Goal: Transaction & Acquisition: Purchase product/service

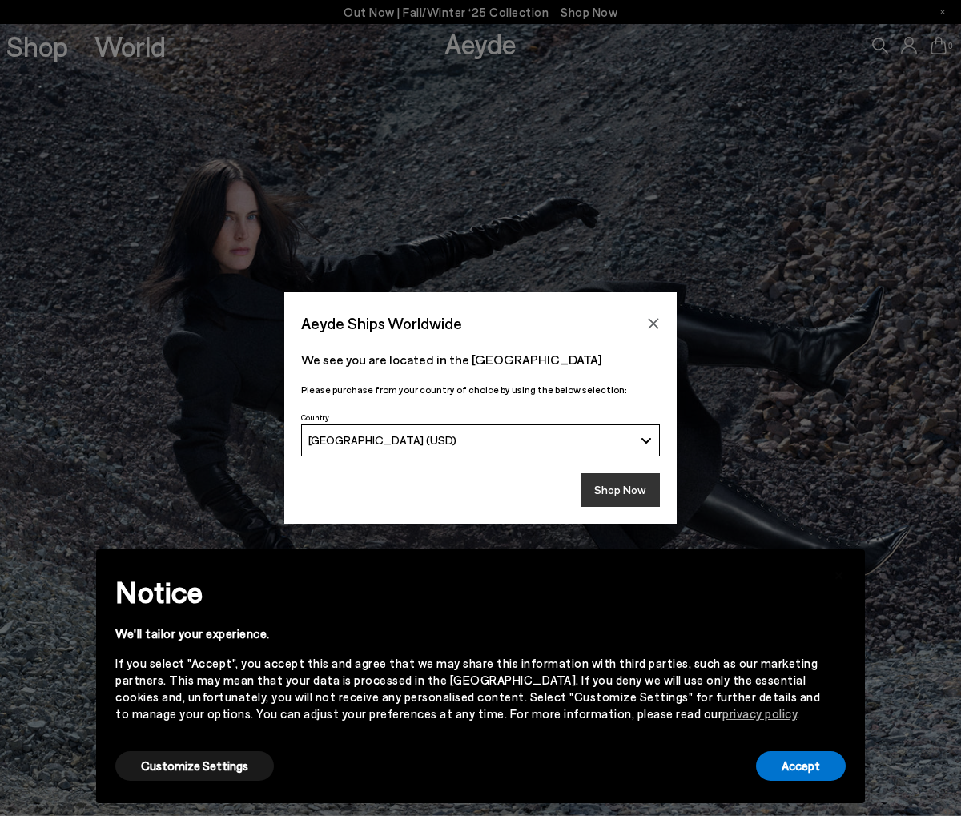
click at [636, 491] on button "Shop Now" at bounding box center [620, 490] width 79 height 34
click at [802, 772] on button "Accept" at bounding box center [801, 766] width 90 height 30
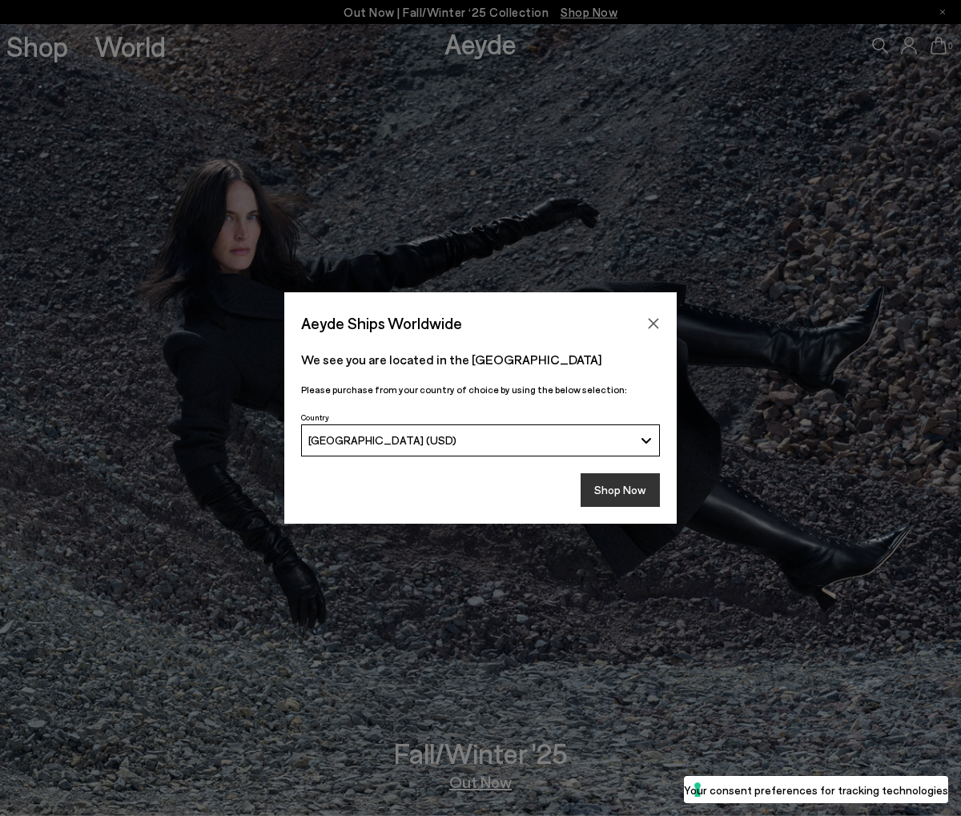
click at [639, 483] on button "Shop Now" at bounding box center [620, 490] width 79 height 34
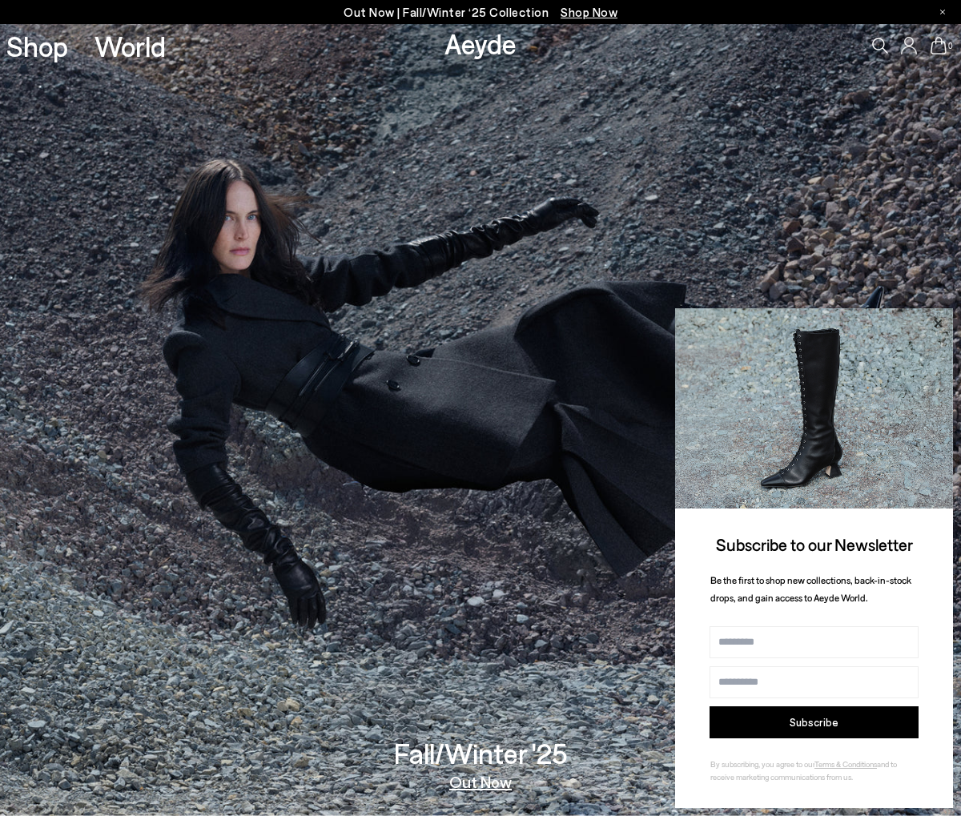
click at [945, 323] on icon at bounding box center [937, 323] width 21 height 21
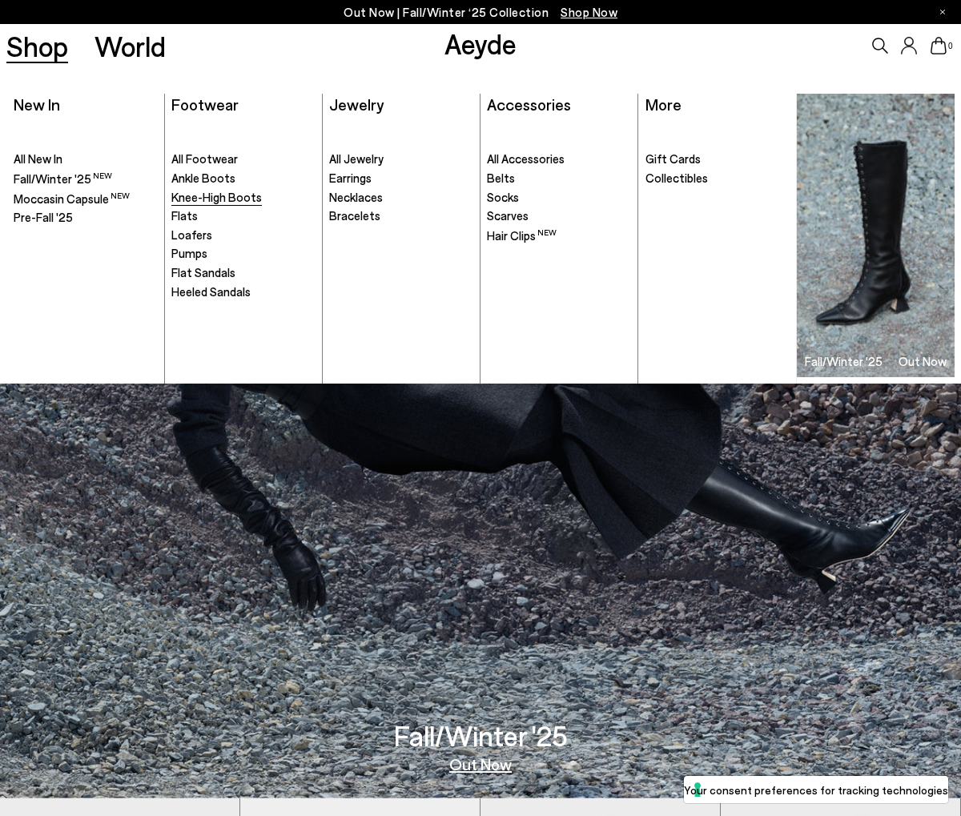
click at [220, 198] on span "Knee-High Boots" at bounding box center [216, 197] width 90 height 14
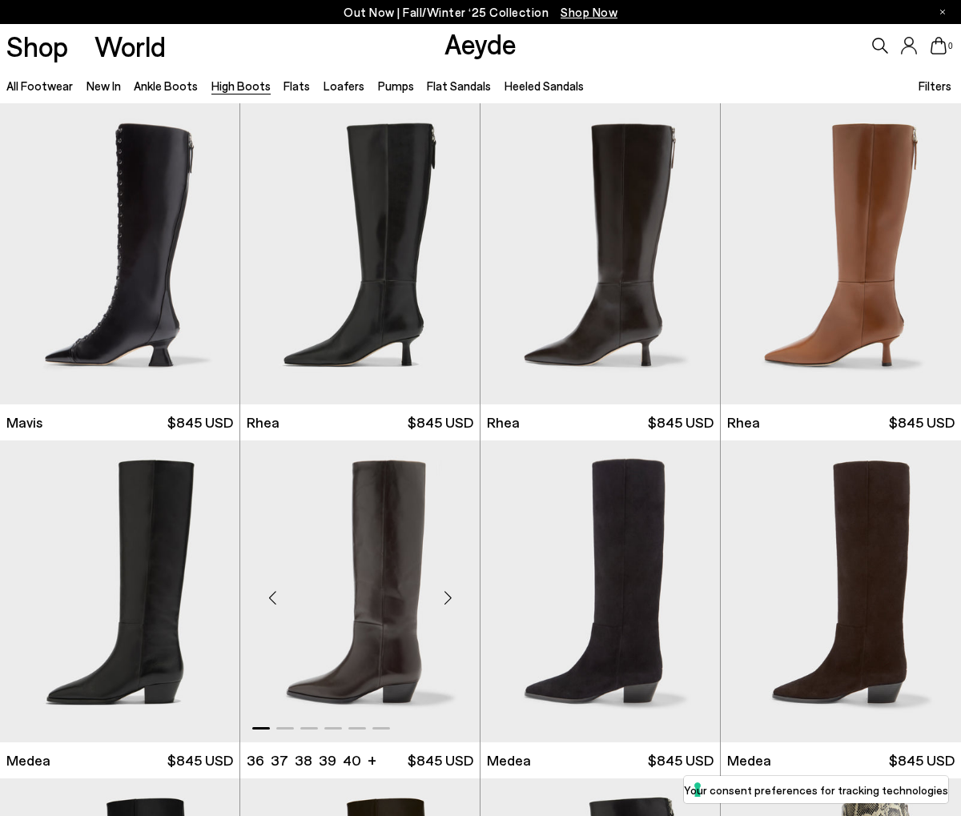
click at [445, 596] on div "Next slide" at bounding box center [448, 598] width 48 height 48
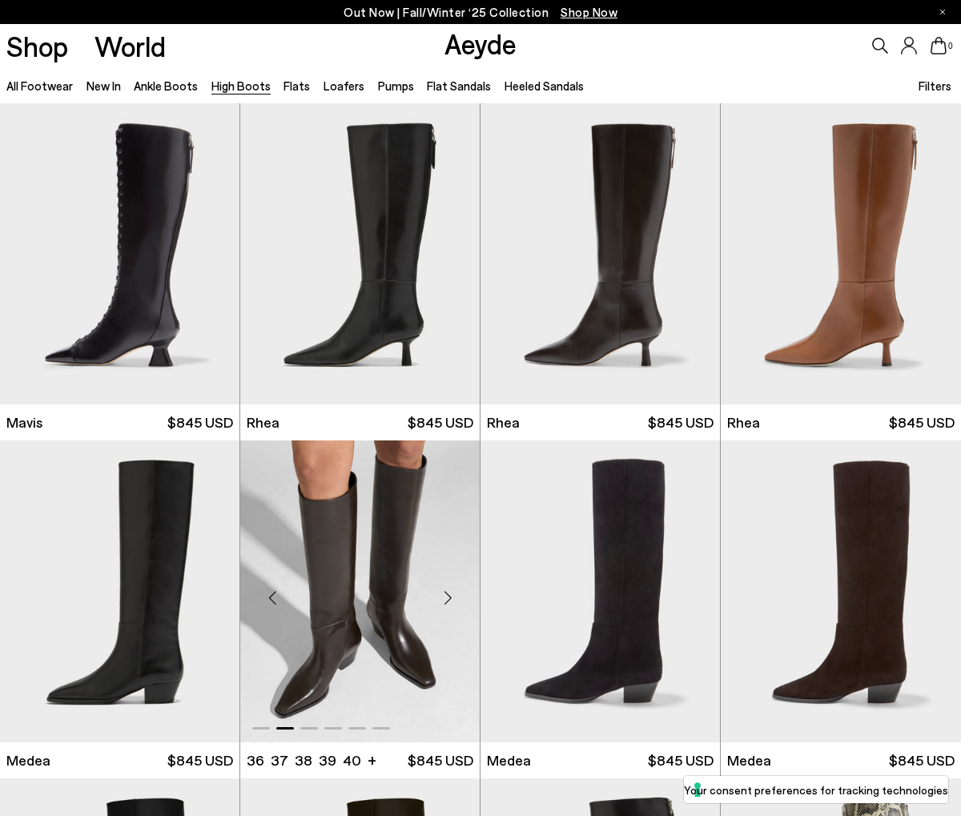
click at [445, 596] on div "Next slide" at bounding box center [448, 598] width 48 height 48
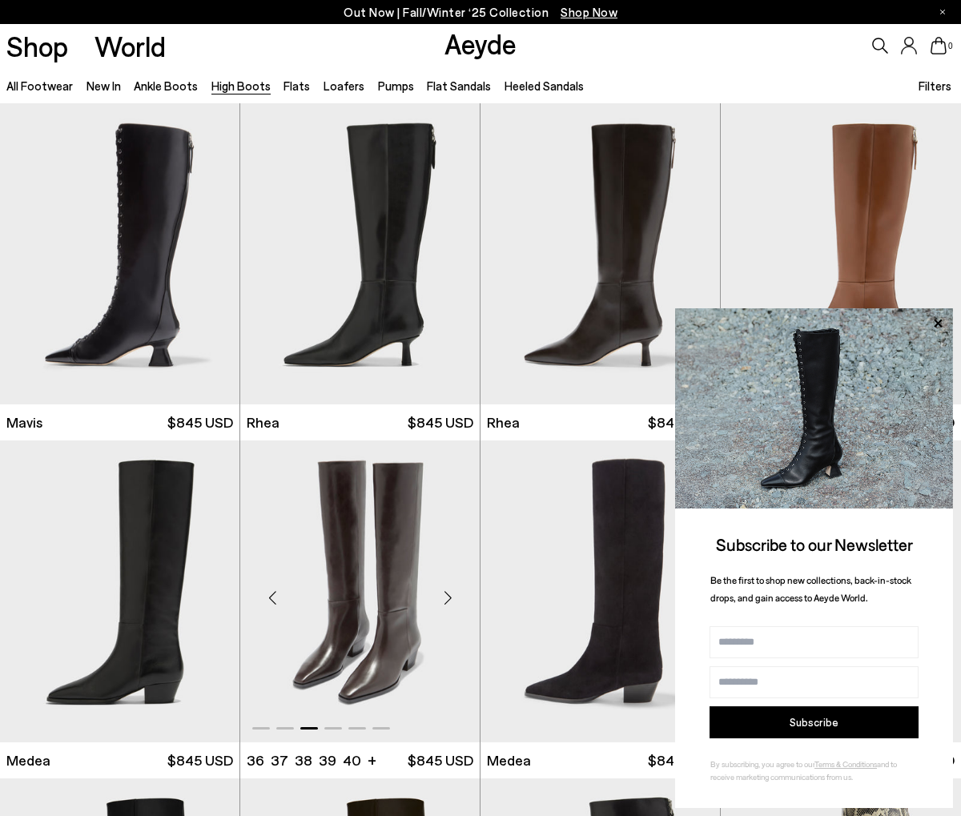
click at [450, 600] on div "Next slide" at bounding box center [448, 598] width 48 height 48
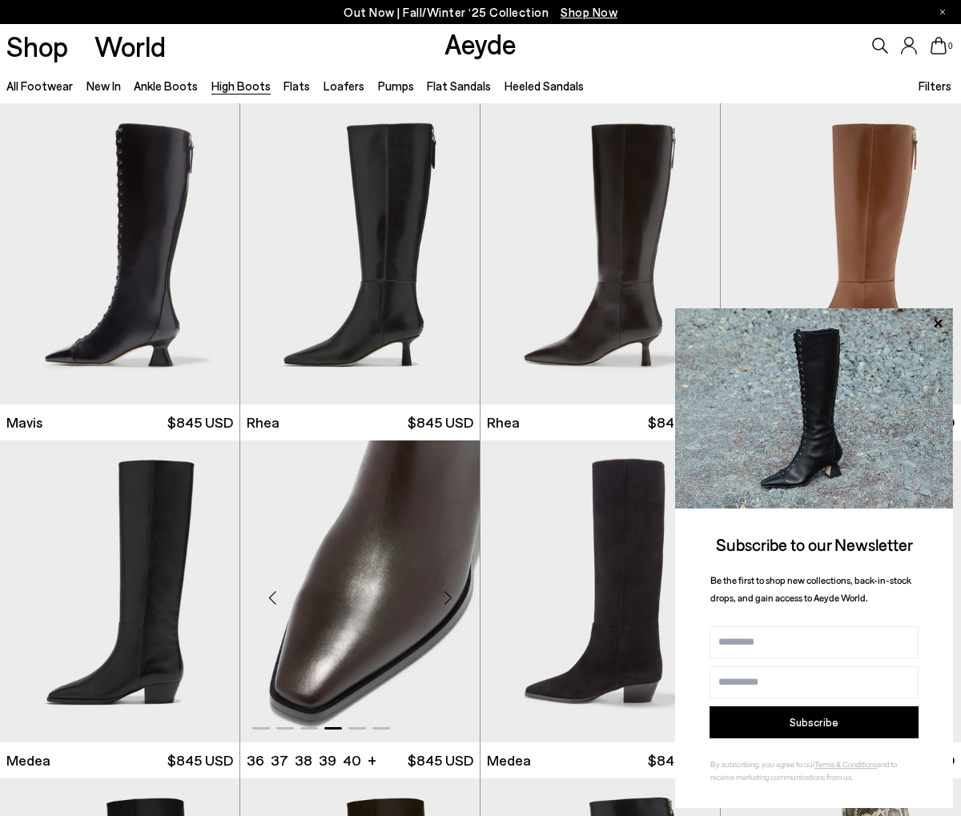
click at [450, 600] on div "Next slide" at bounding box center [448, 598] width 48 height 48
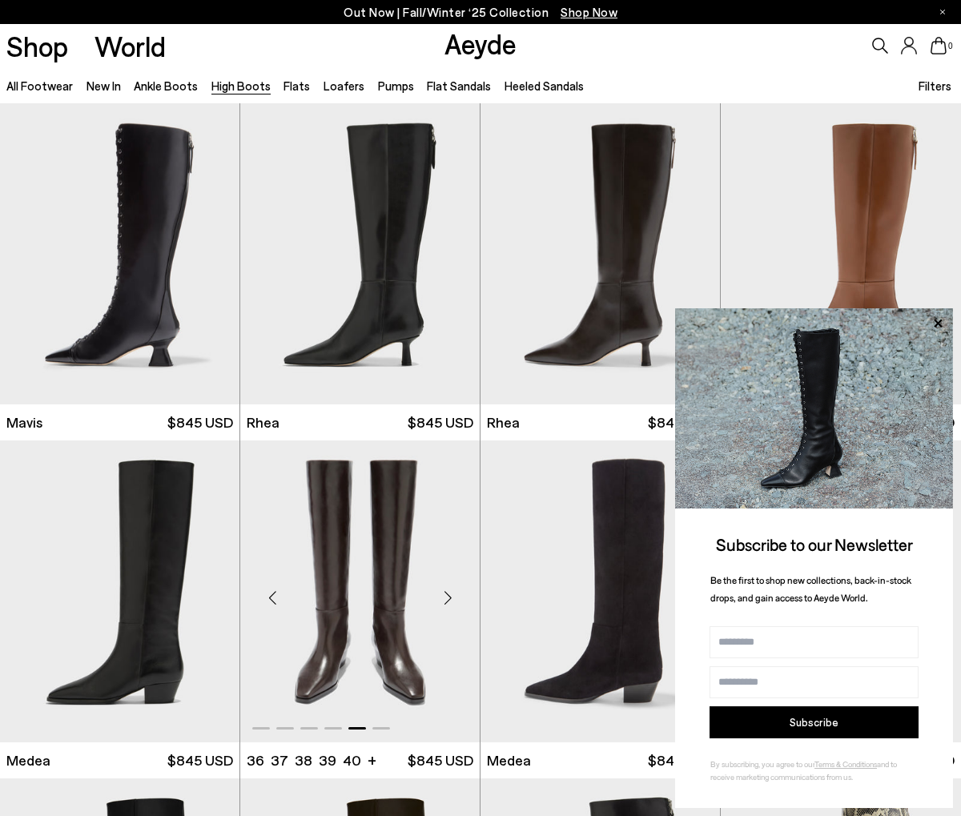
click at [450, 600] on div "Next slide" at bounding box center [448, 598] width 48 height 48
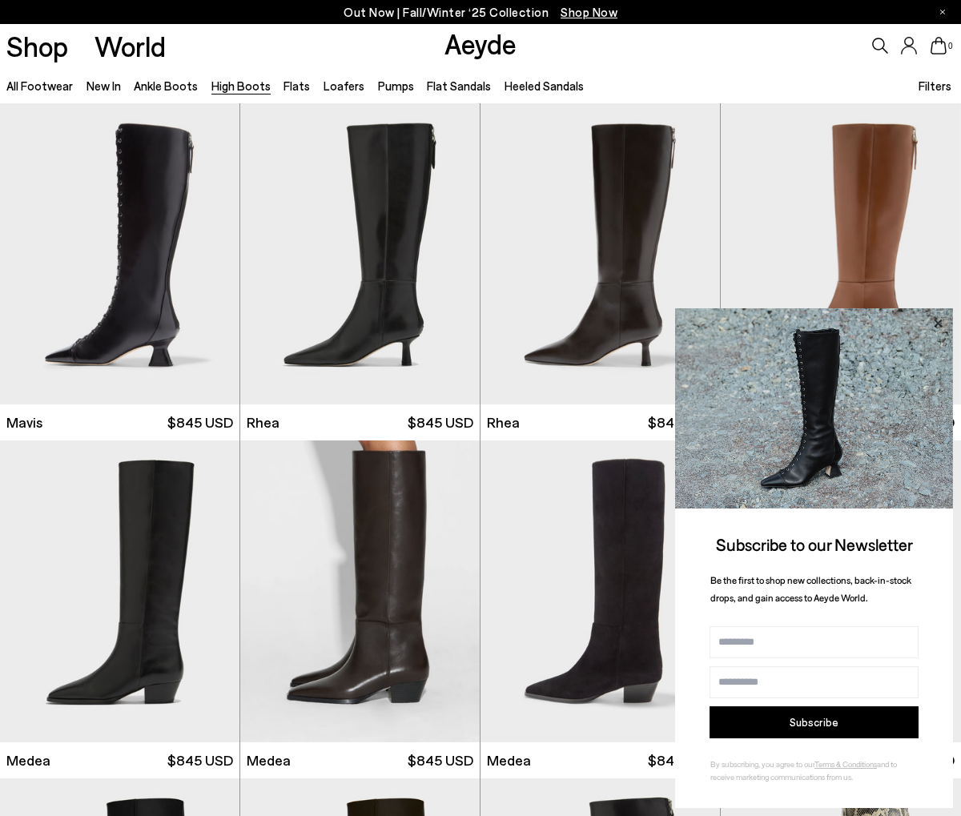
click at [941, 324] on icon at bounding box center [937, 323] width 21 height 21
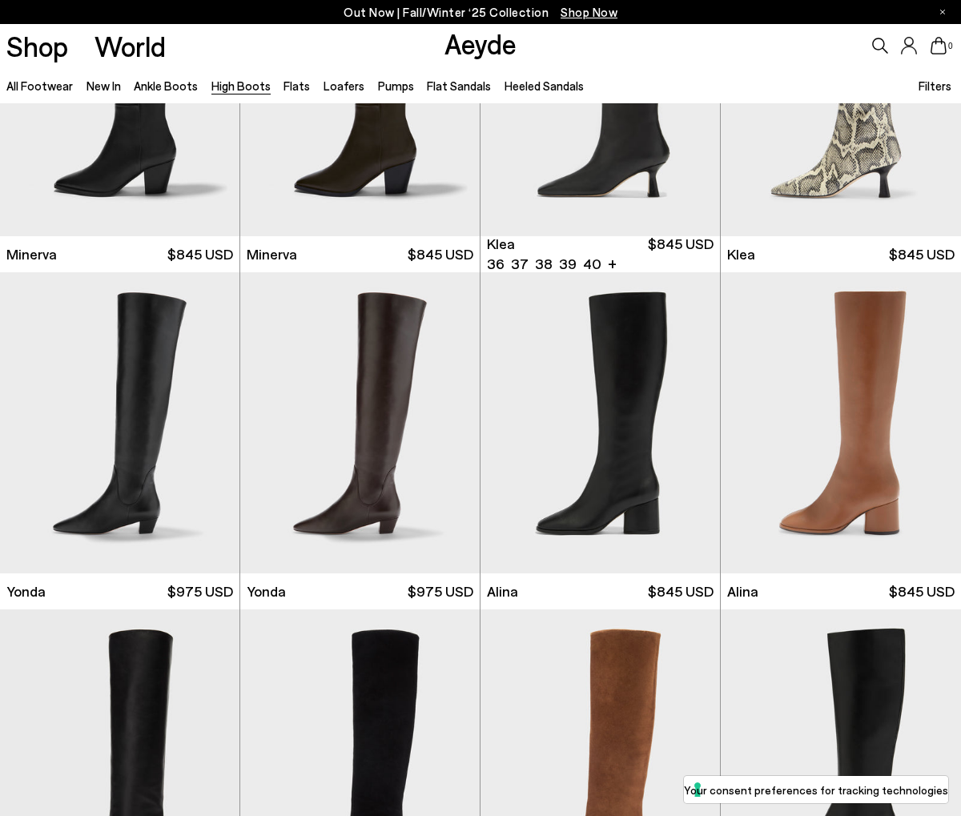
scroll to position [847, 0]
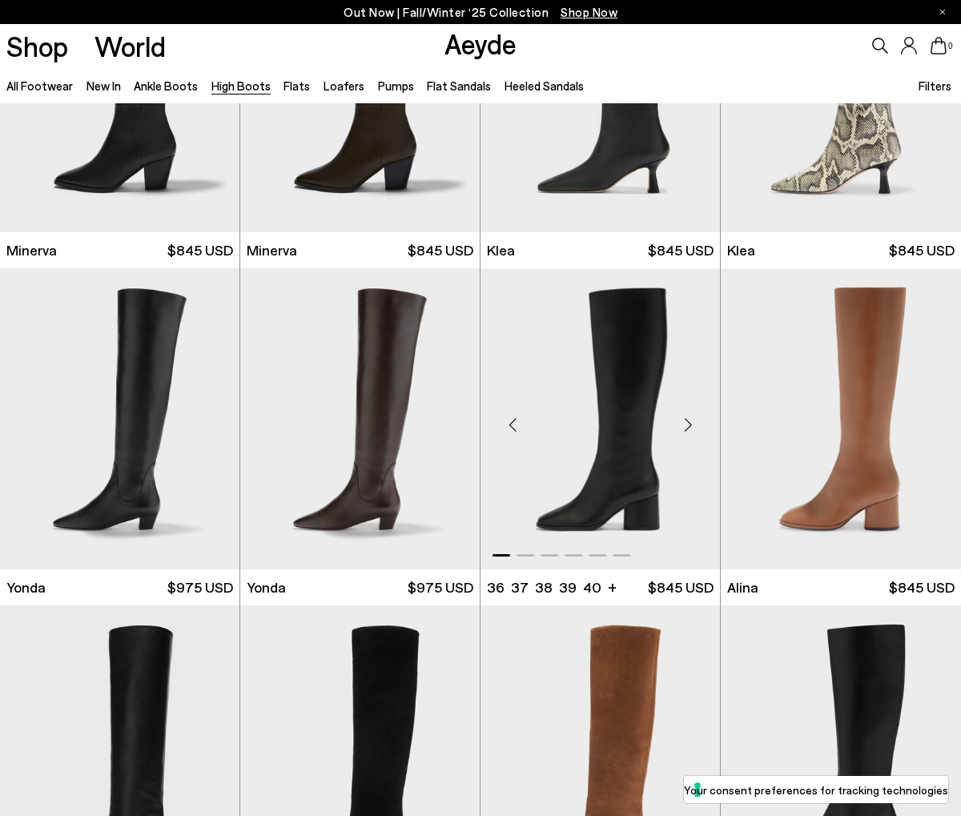
click at [683, 424] on div "Next slide" at bounding box center [688, 425] width 48 height 48
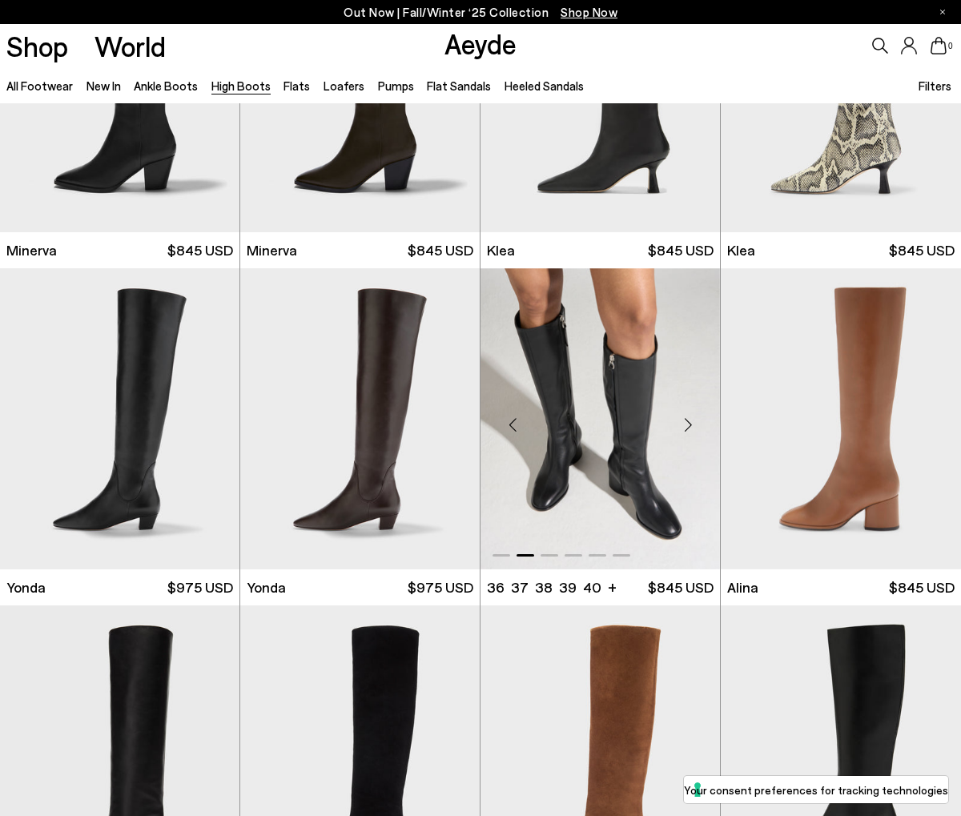
click at [683, 424] on div "Next slide" at bounding box center [688, 425] width 48 height 48
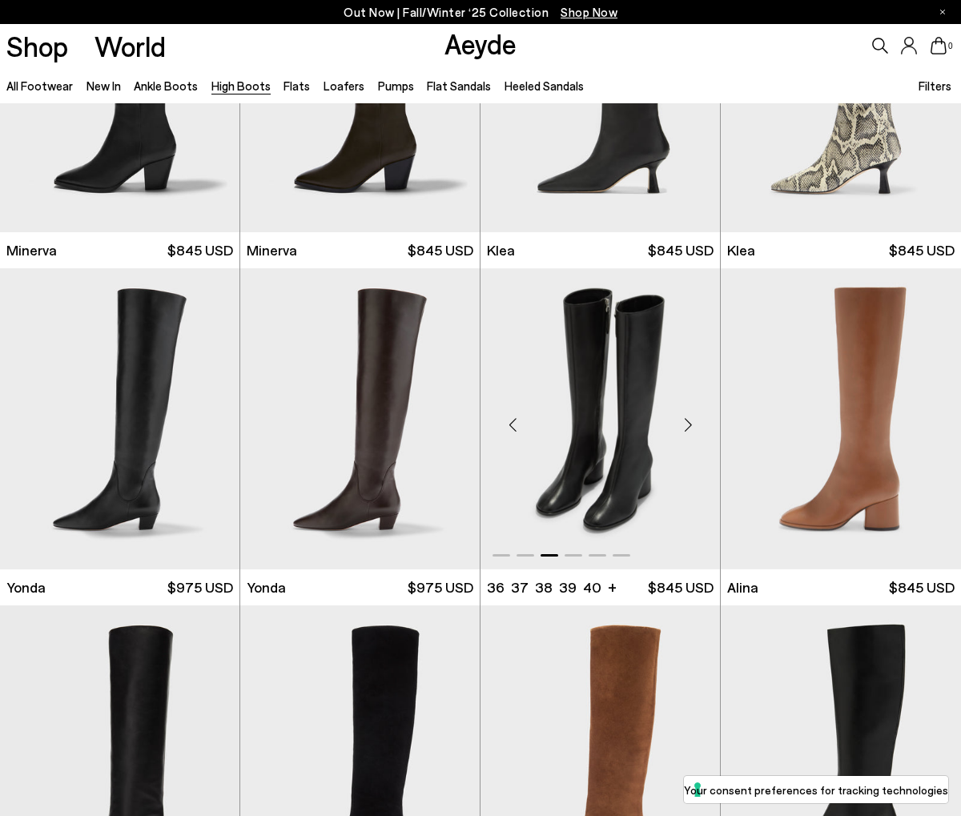
click at [683, 424] on div "Next slide" at bounding box center [688, 425] width 48 height 48
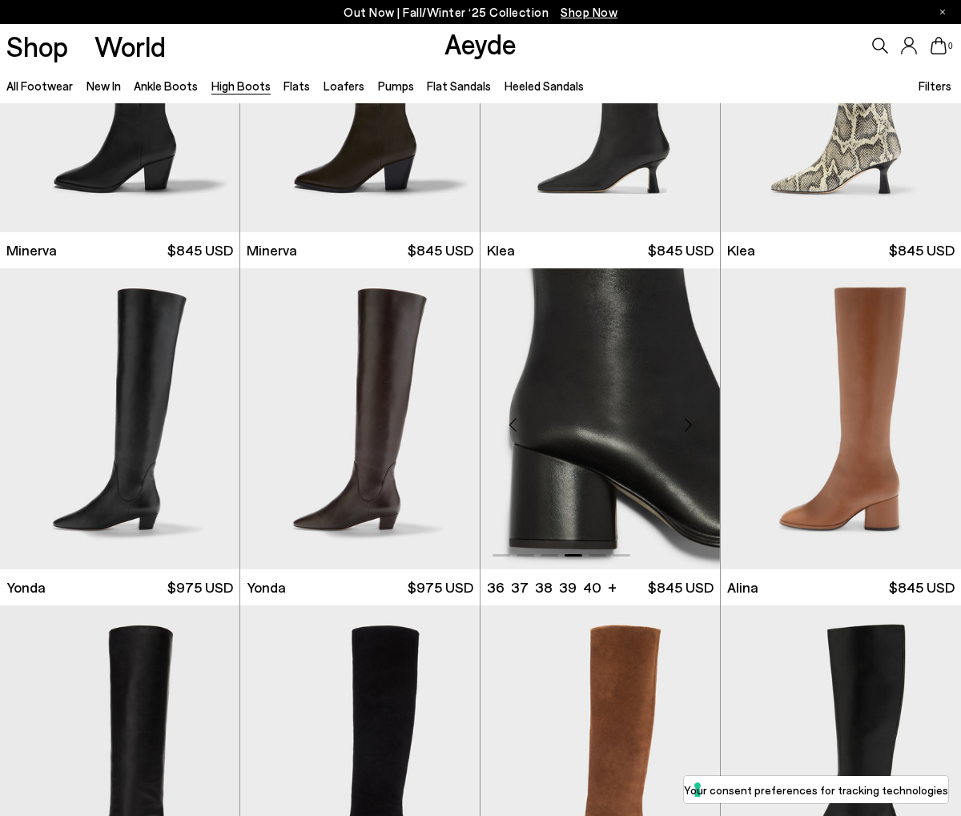
click at [683, 424] on div "Next slide" at bounding box center [688, 425] width 48 height 48
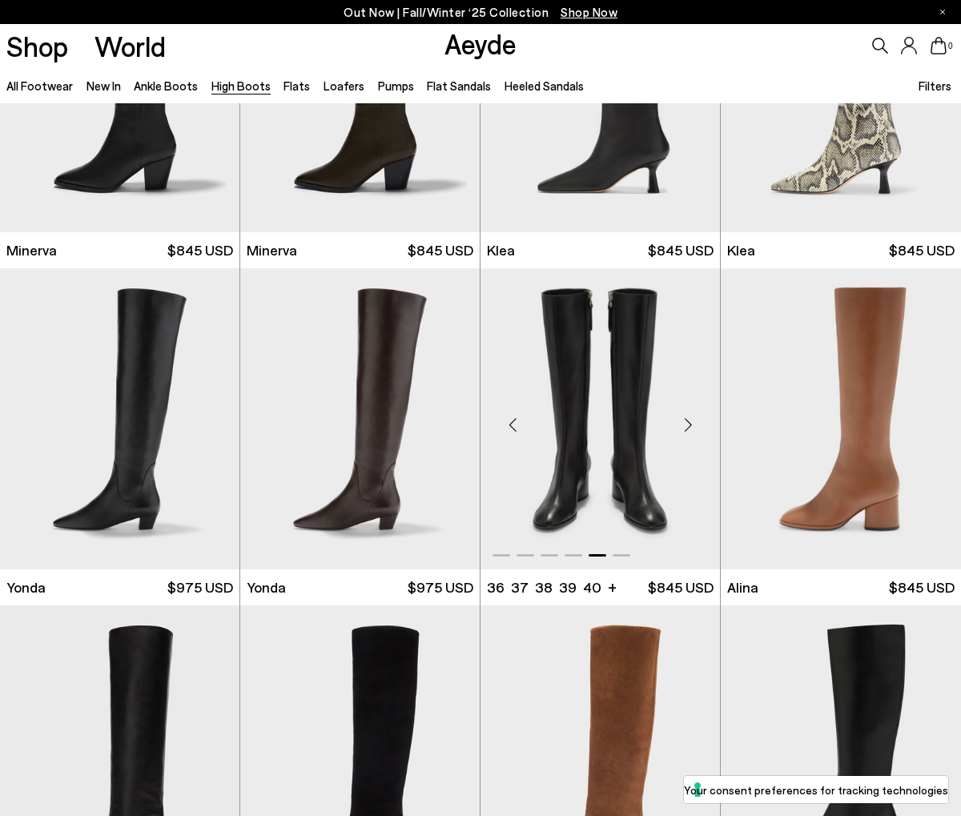
click at [622, 452] on img "5 / 6" at bounding box center [600, 418] width 239 height 301
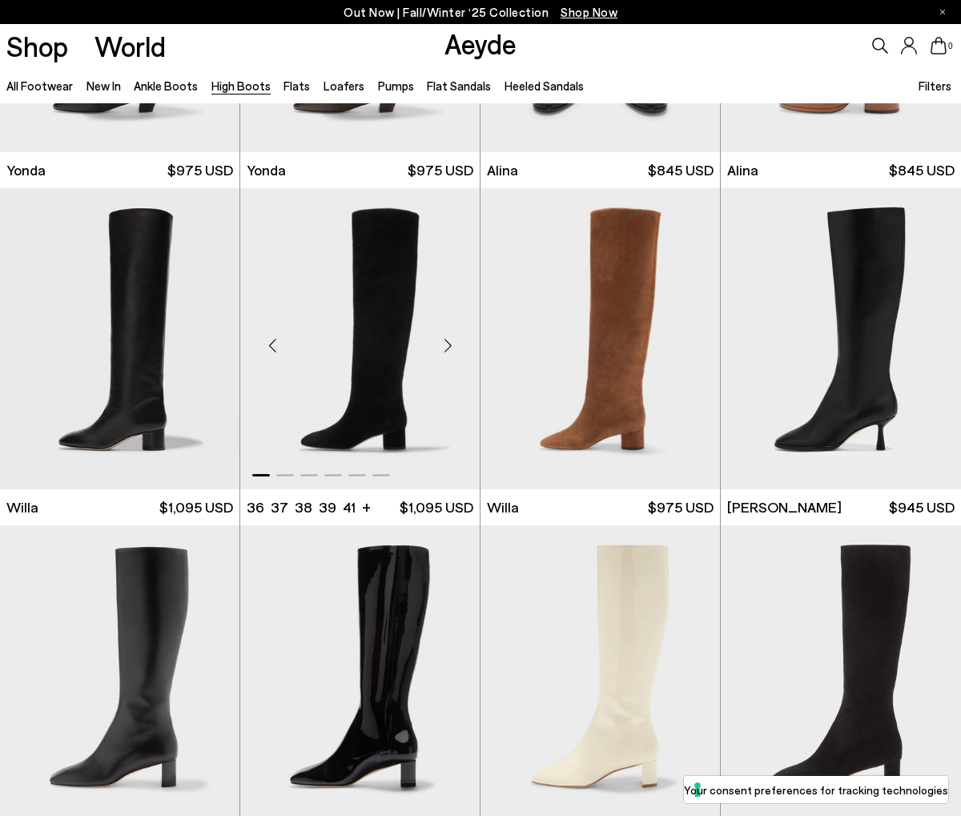
scroll to position [1259, 0]
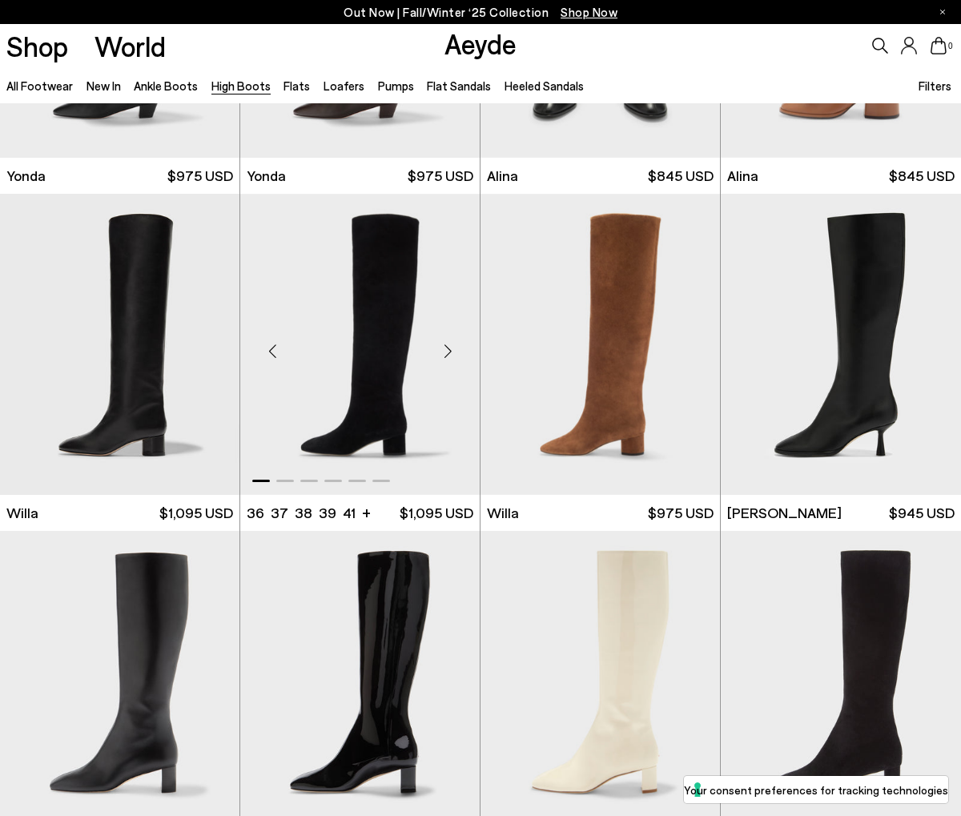
click at [440, 352] on div "Next slide" at bounding box center [448, 351] width 48 height 48
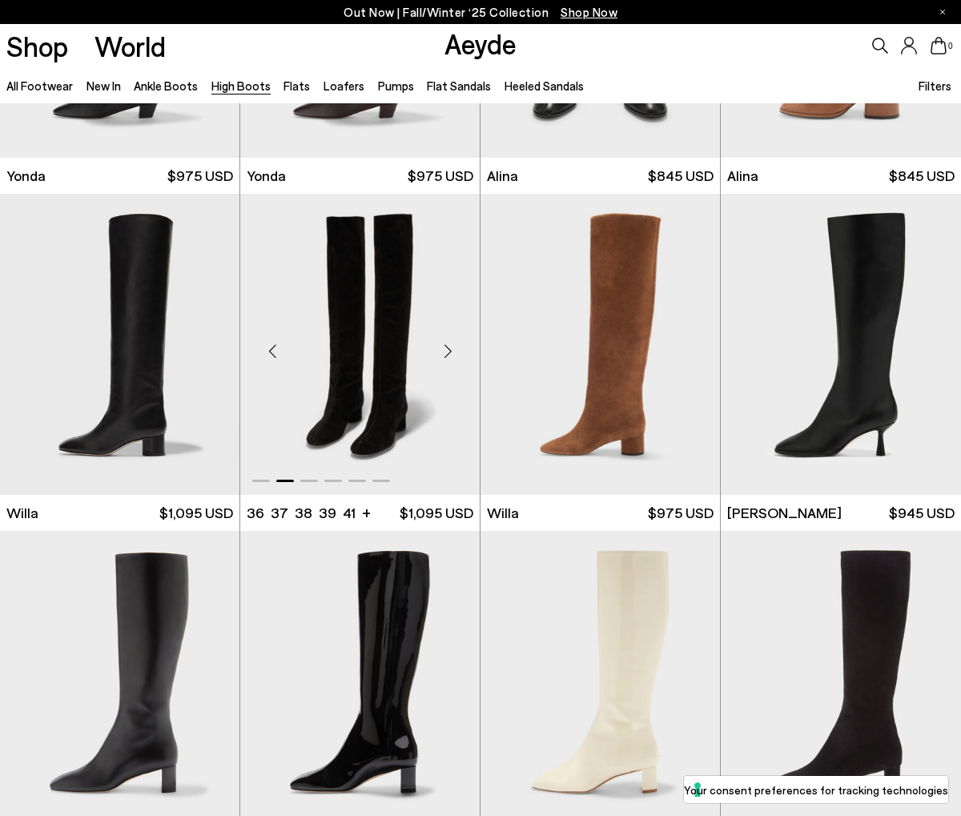
click at [440, 352] on div "Next slide" at bounding box center [448, 351] width 48 height 48
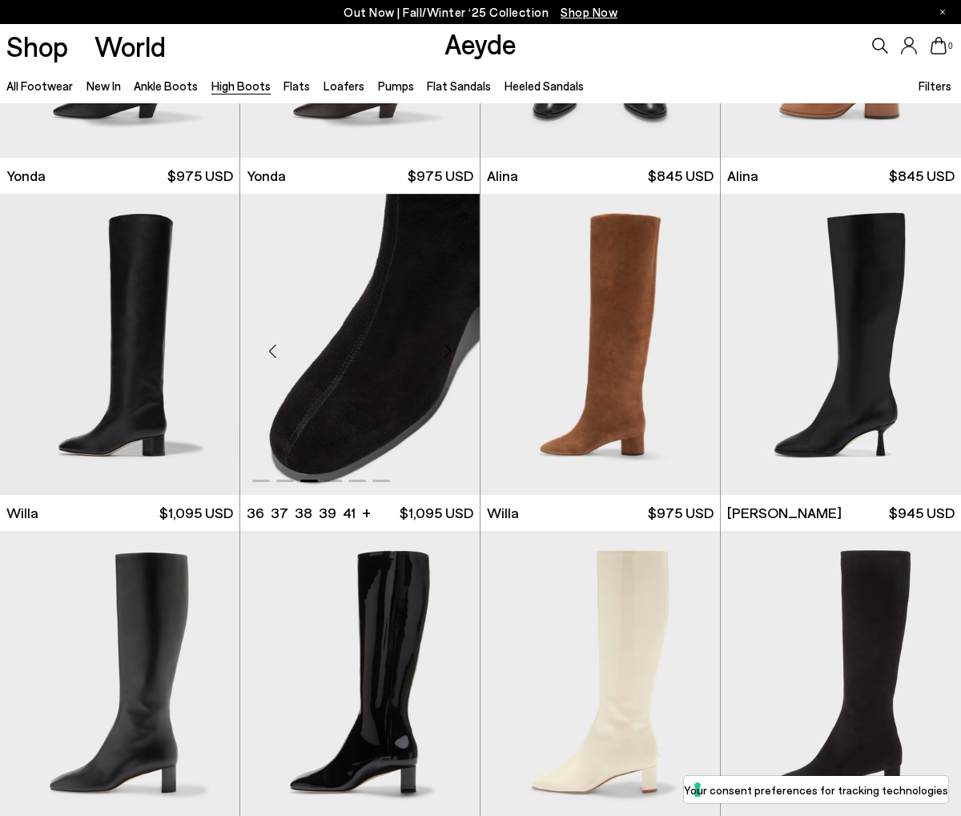
click at [440, 352] on div "Next slide" at bounding box center [448, 351] width 48 height 48
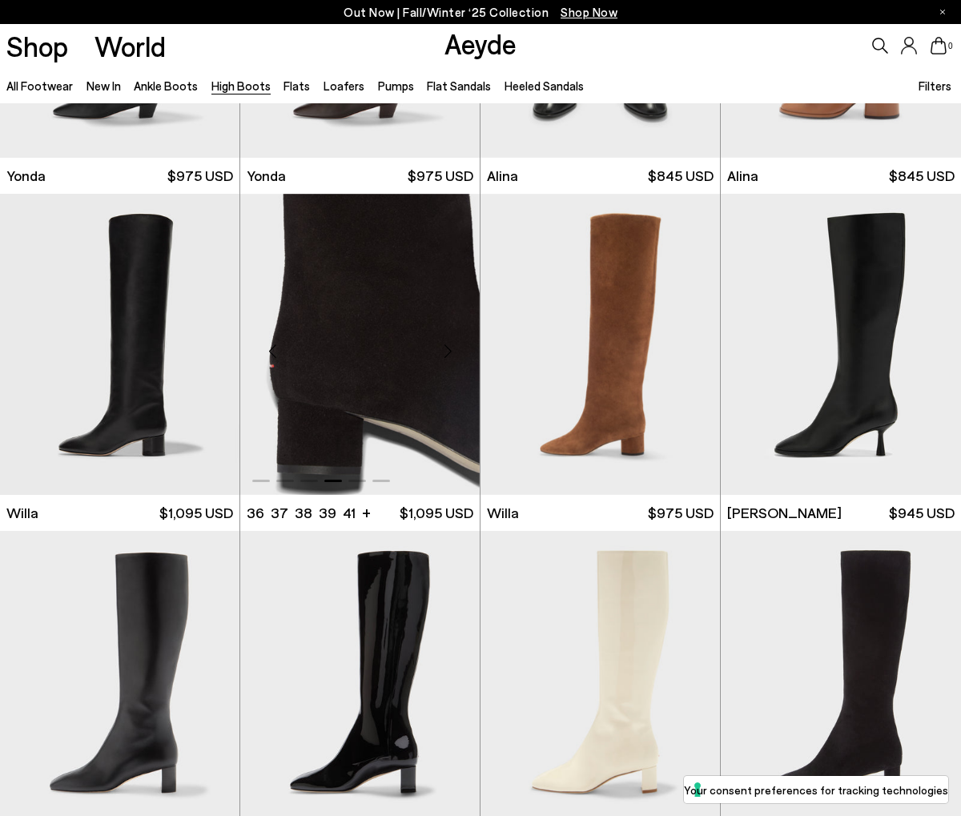
click at [440, 352] on div "Next slide" at bounding box center [448, 351] width 48 height 48
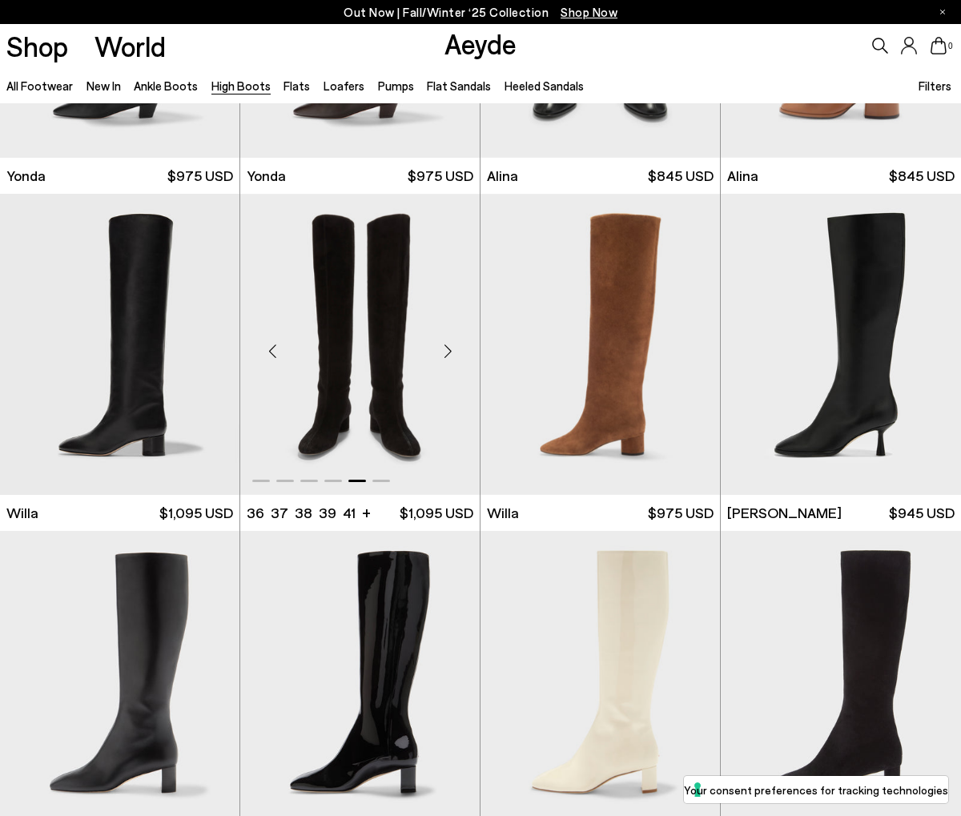
click at [440, 352] on div "Next slide" at bounding box center [448, 351] width 48 height 48
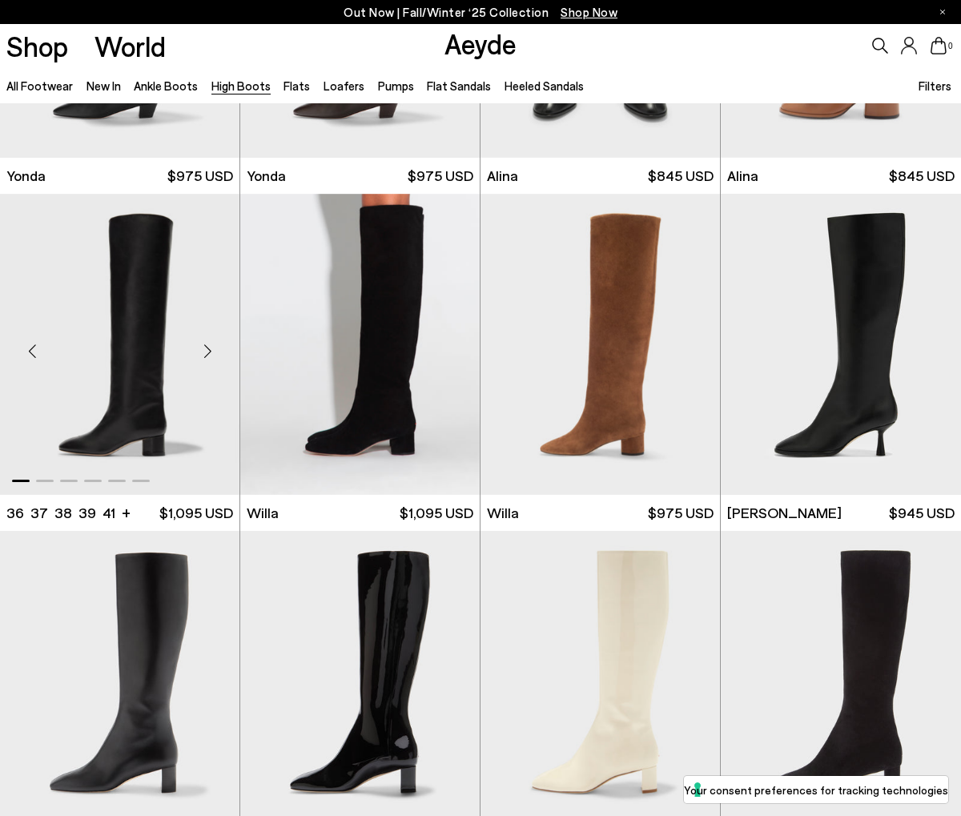
click at [207, 355] on div "Next slide" at bounding box center [207, 351] width 48 height 48
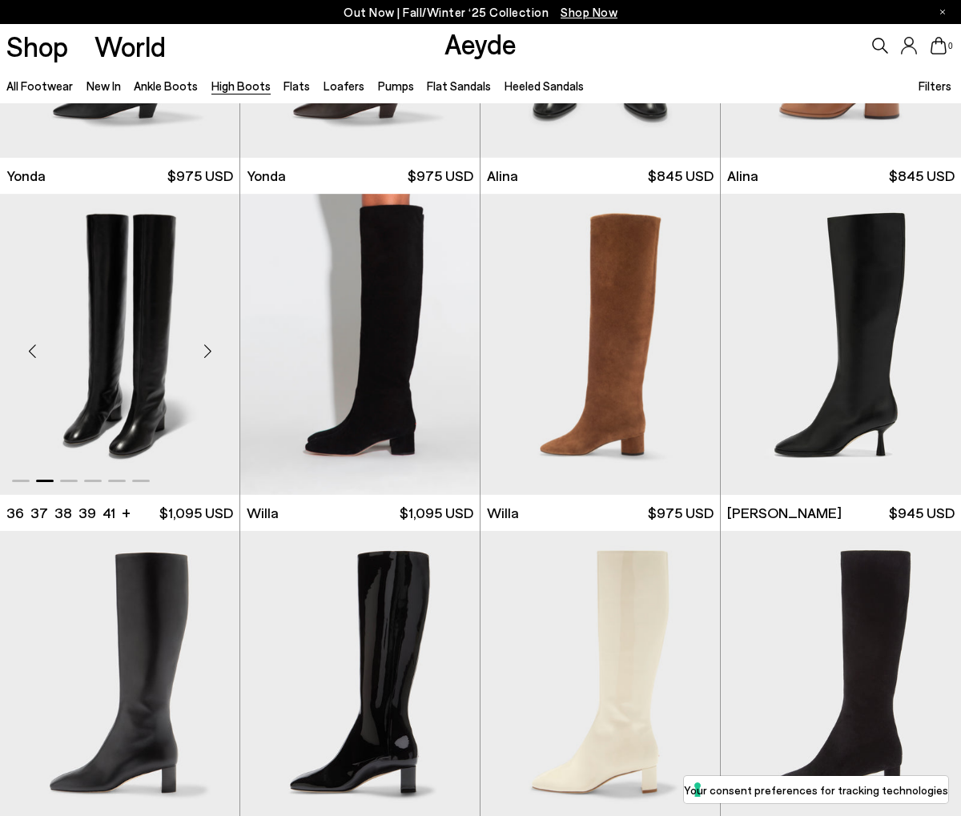
click at [207, 355] on div "Next slide" at bounding box center [207, 351] width 48 height 48
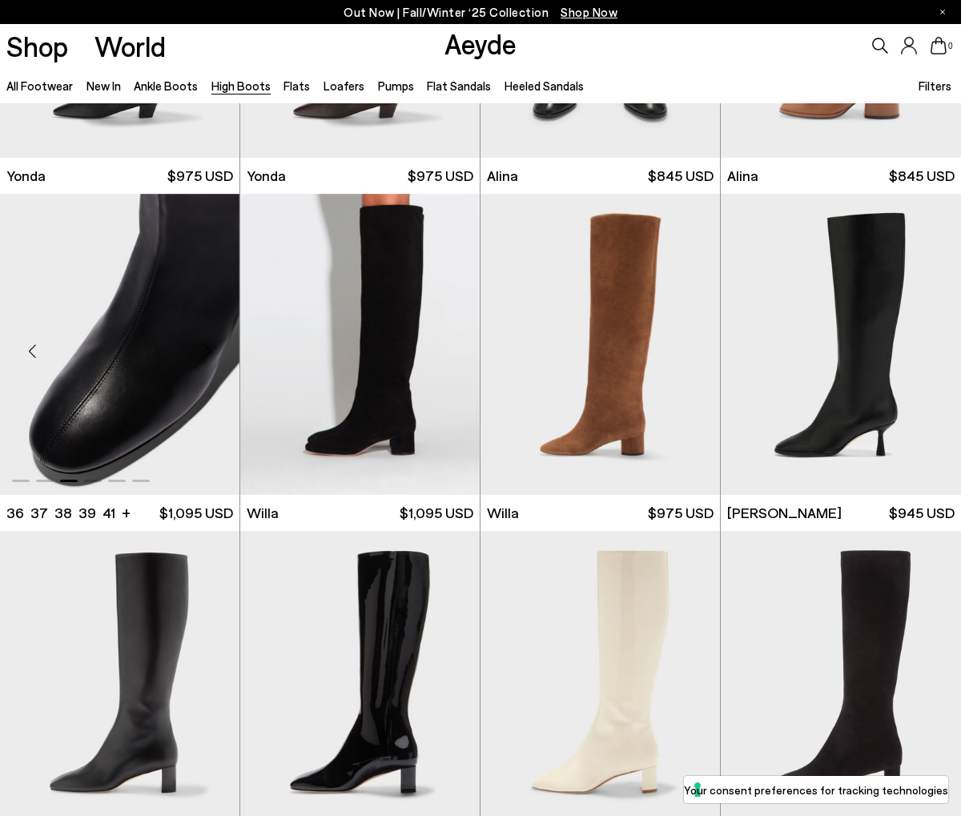
click at [207, 355] on div "Next slide" at bounding box center [207, 351] width 48 height 48
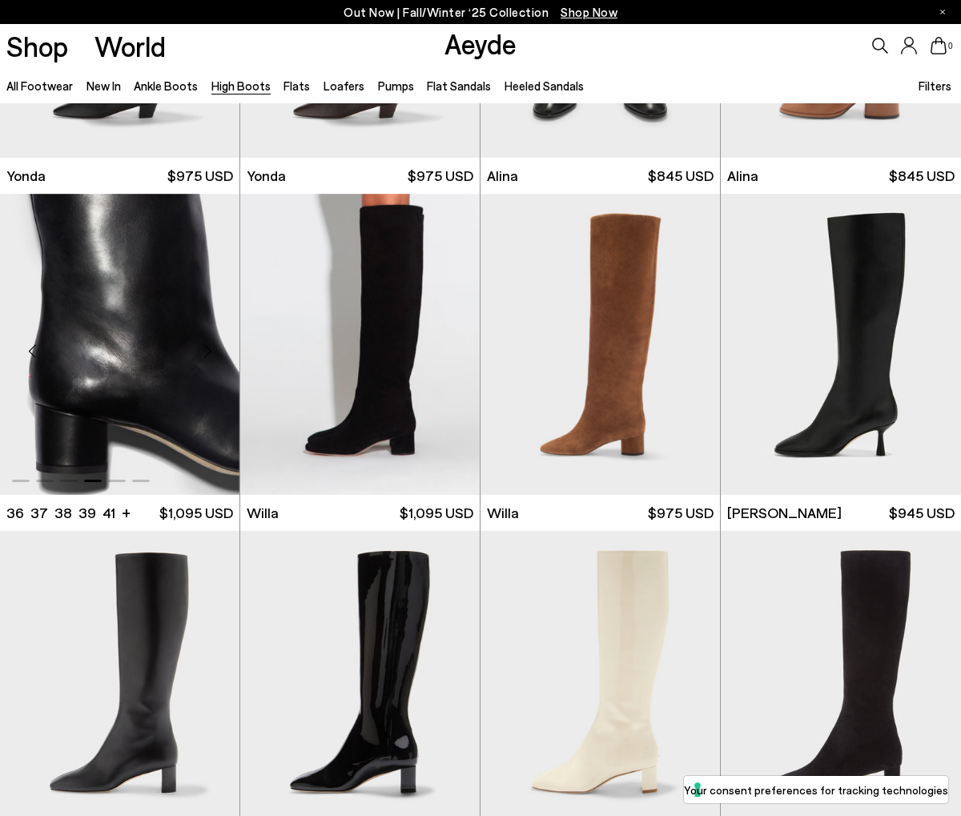
click at [207, 355] on div "Next slide" at bounding box center [207, 351] width 48 height 48
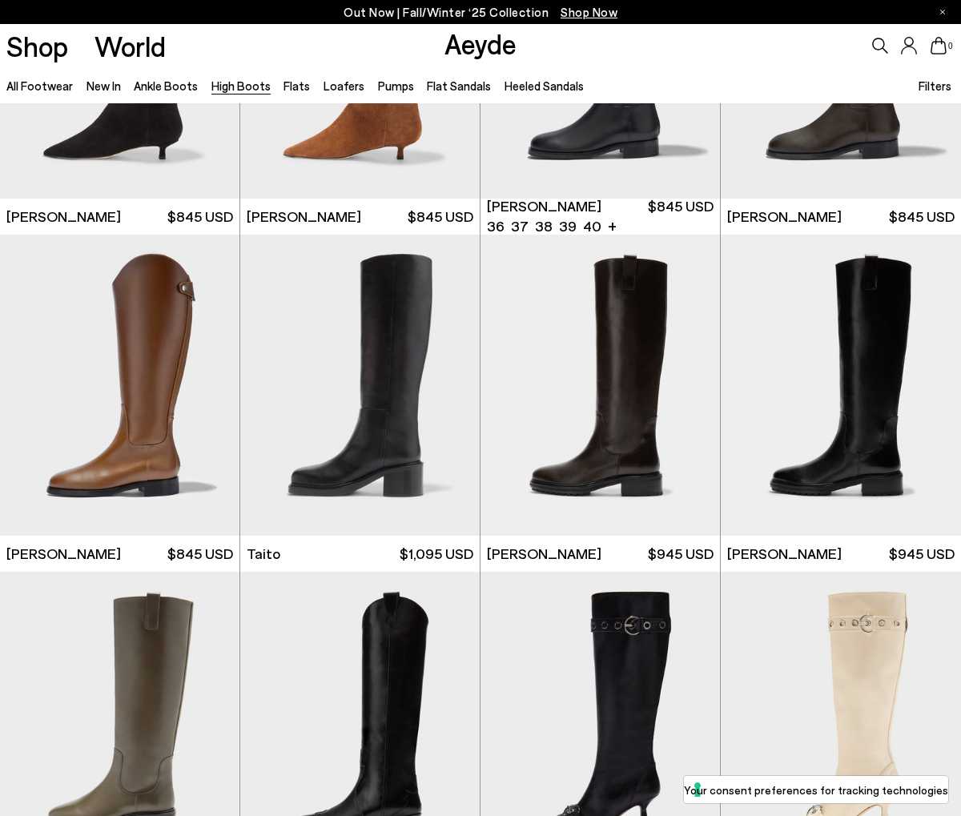
scroll to position [2571, 0]
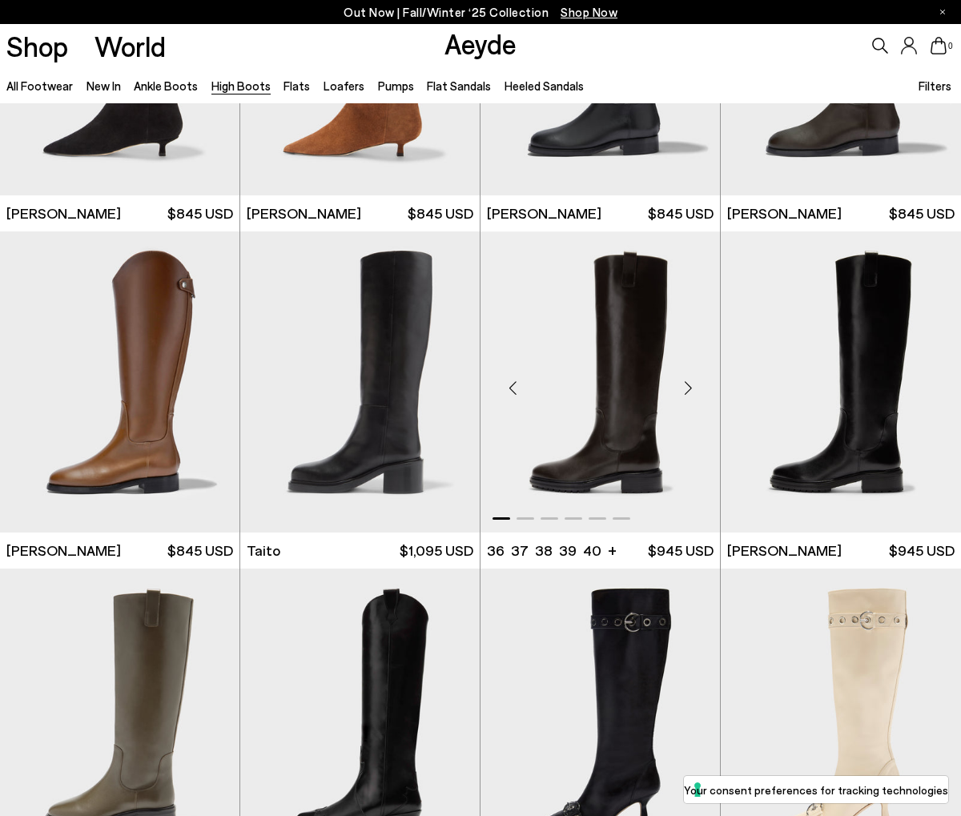
click at [694, 385] on div "Next slide" at bounding box center [688, 388] width 48 height 48
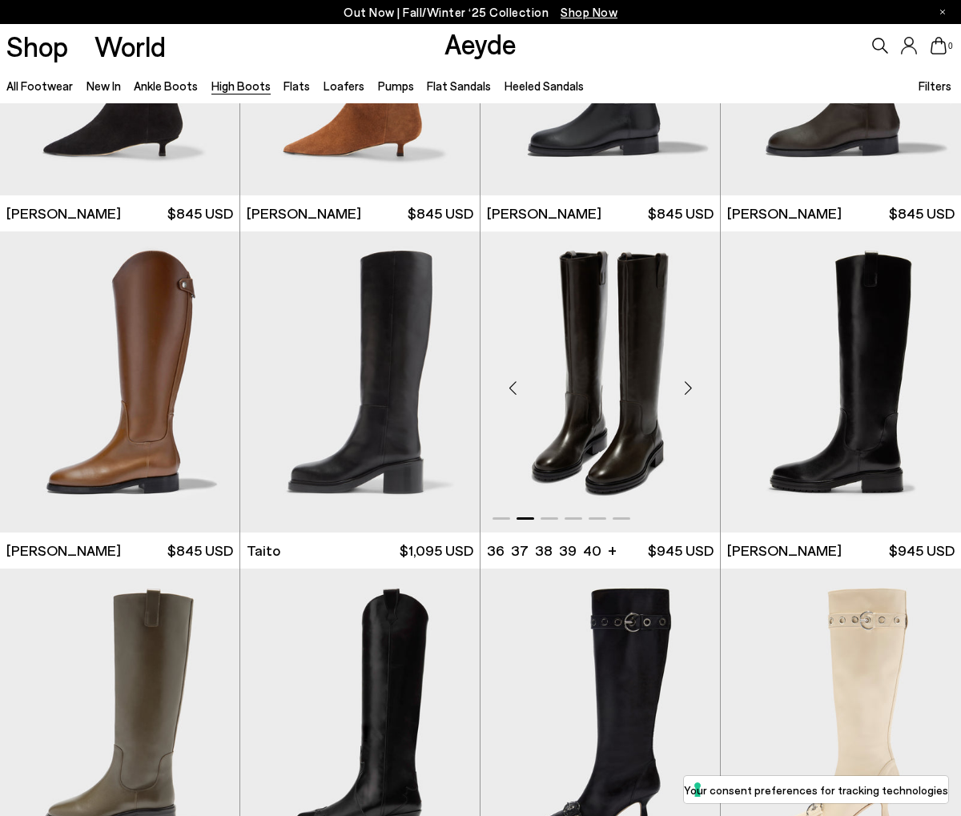
click at [694, 385] on div "Next slide" at bounding box center [688, 388] width 48 height 48
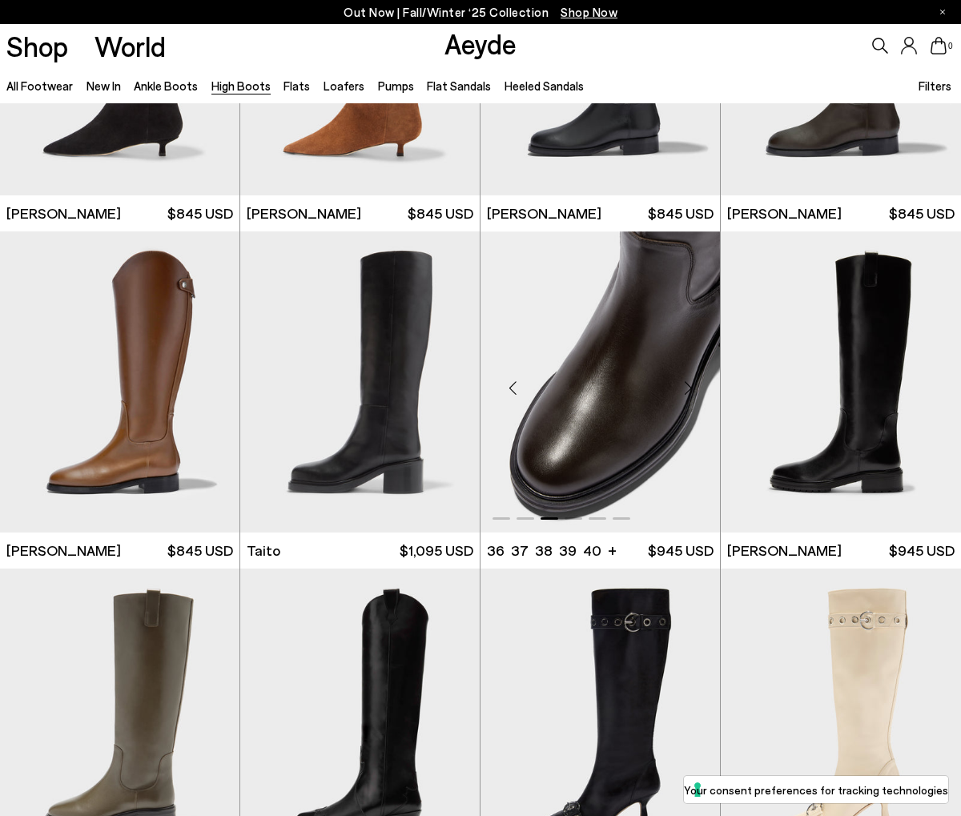
click at [690, 388] on div "Next slide" at bounding box center [688, 388] width 48 height 48
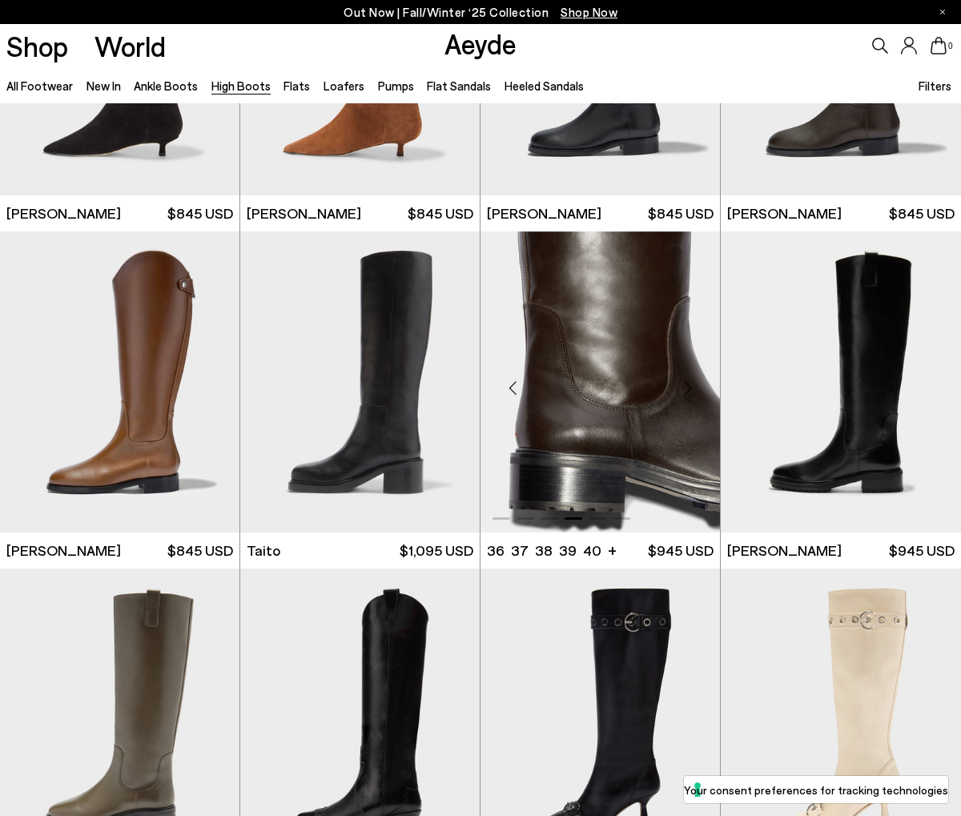
click at [690, 388] on div "Next slide" at bounding box center [688, 388] width 48 height 48
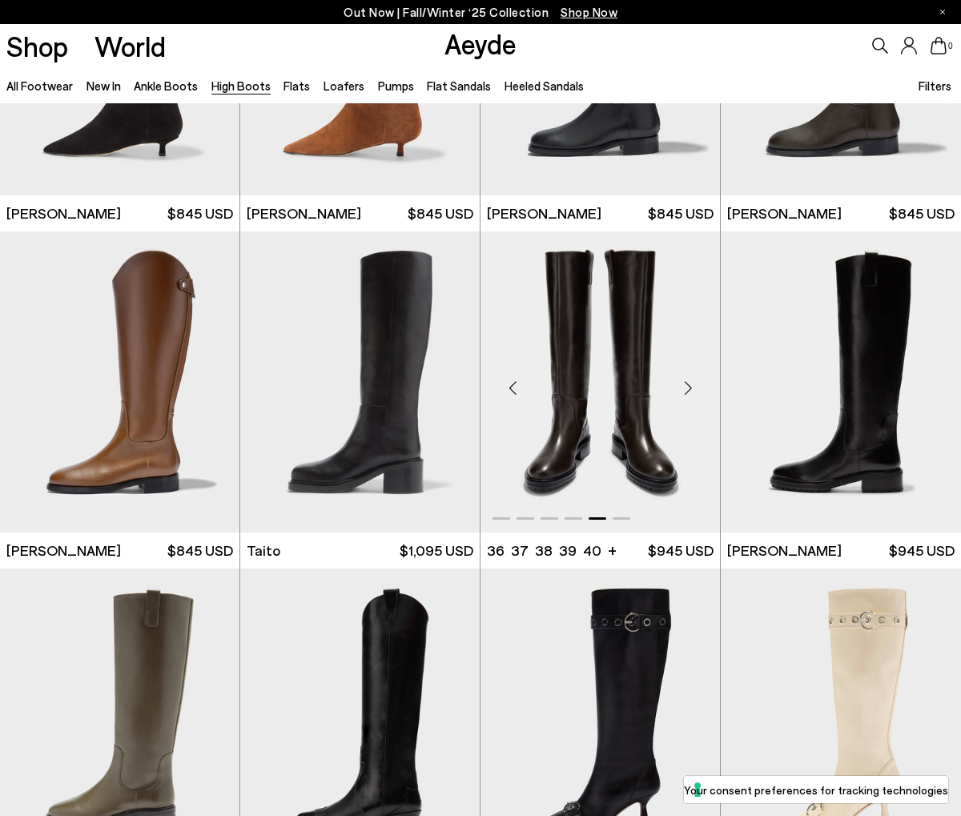
click at [690, 388] on div "Next slide" at bounding box center [688, 388] width 48 height 48
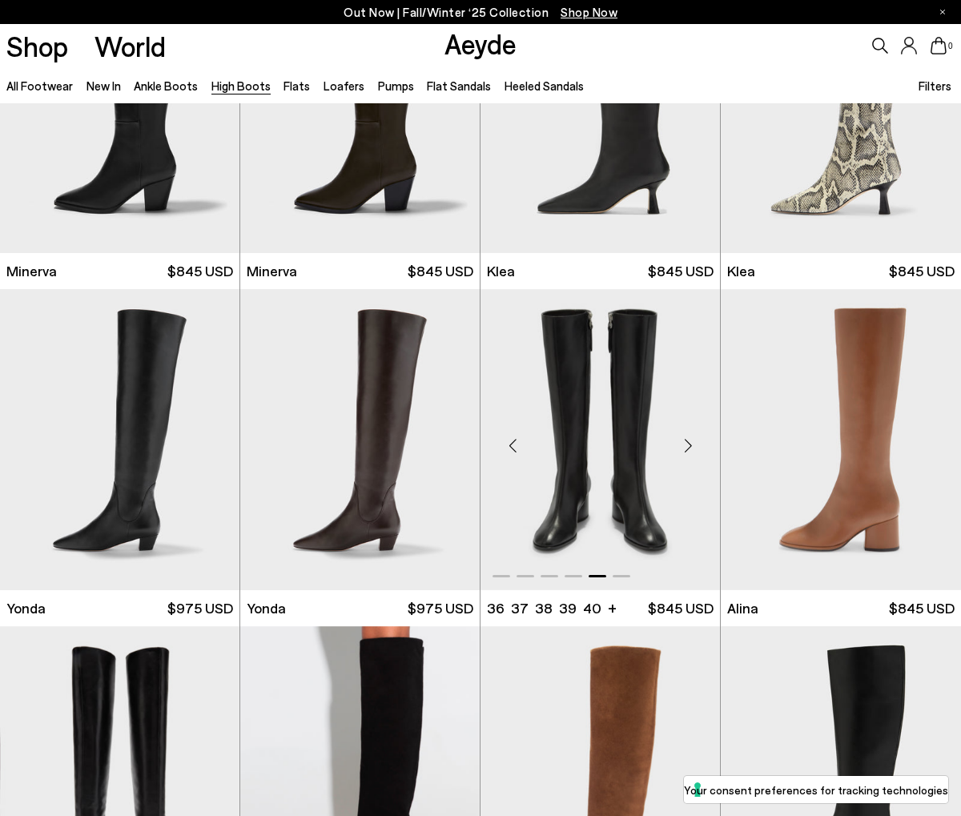
scroll to position [832, 0]
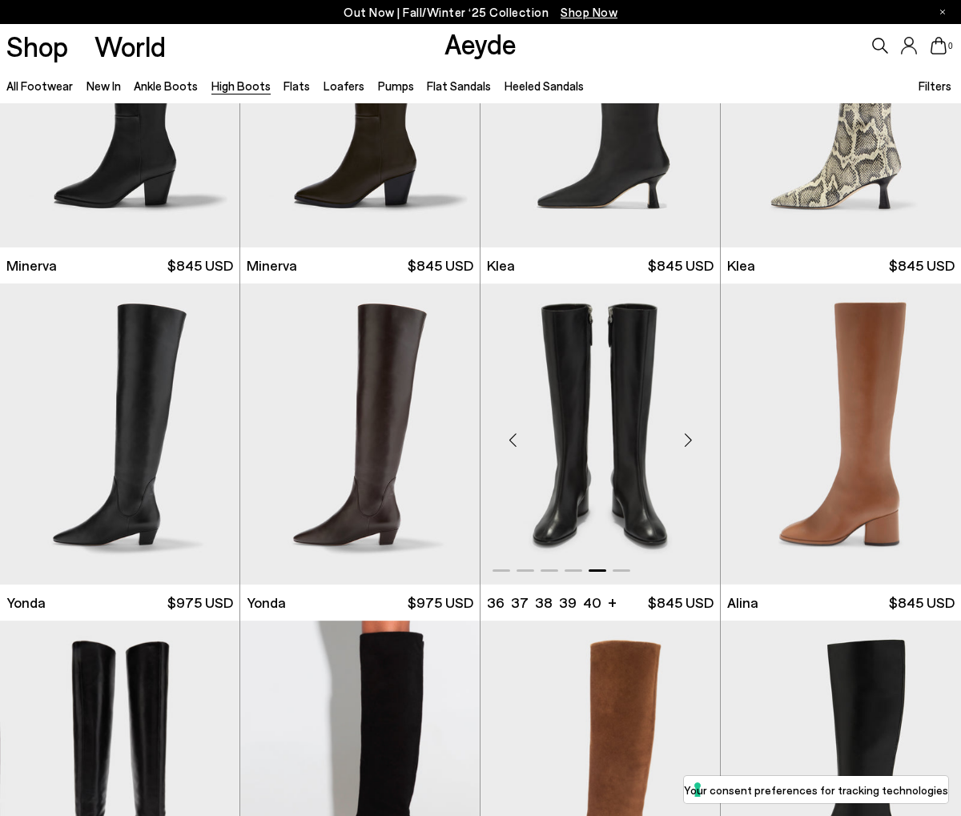
click at [620, 444] on img "5 / 6" at bounding box center [600, 434] width 239 height 301
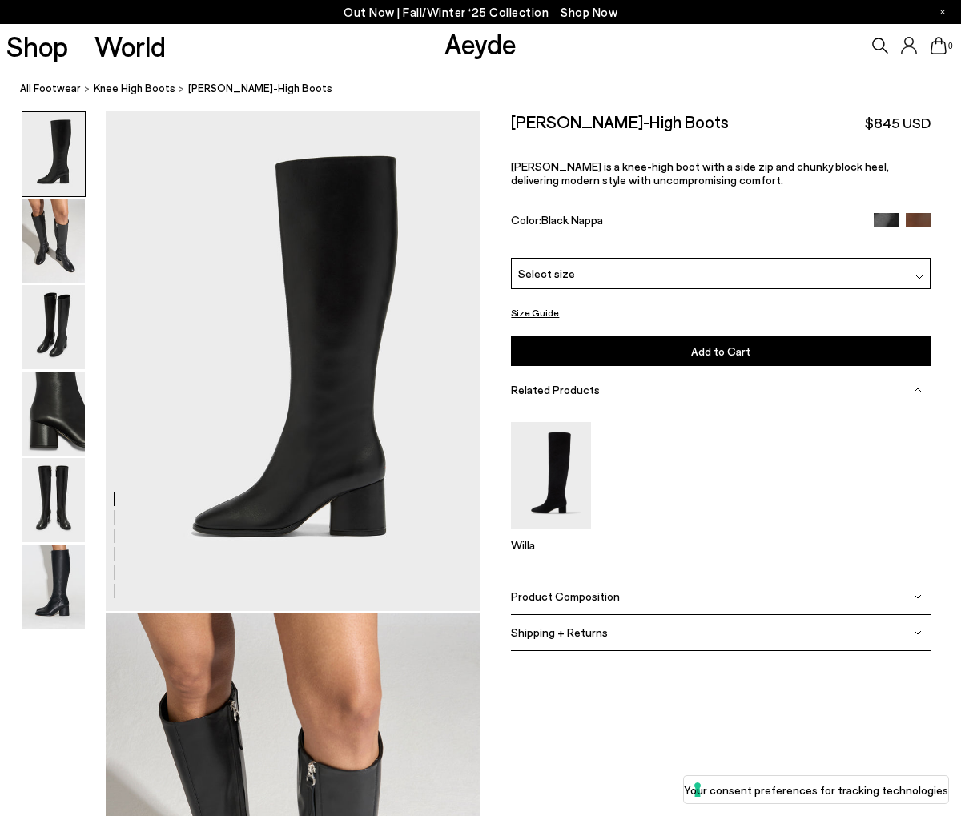
click at [672, 274] on div "Select size" at bounding box center [720, 273] width 419 height 31
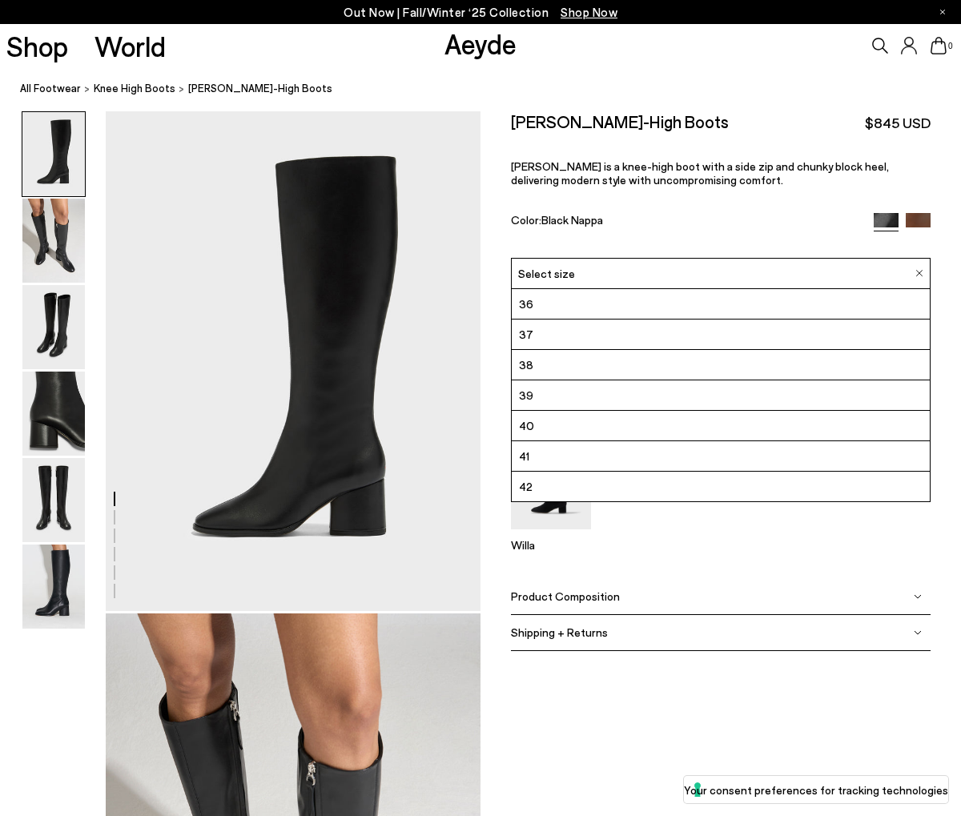
click at [543, 399] on li "39" at bounding box center [720, 395] width 417 height 30
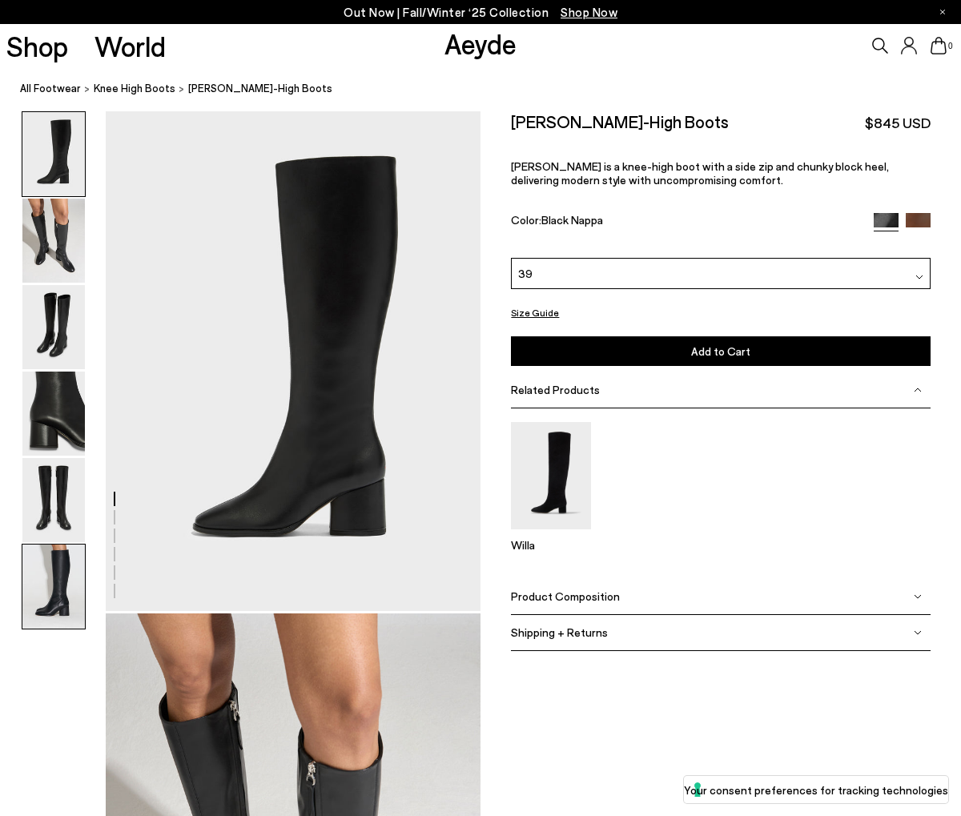
click at [48, 557] on img at bounding box center [53, 587] width 62 height 84
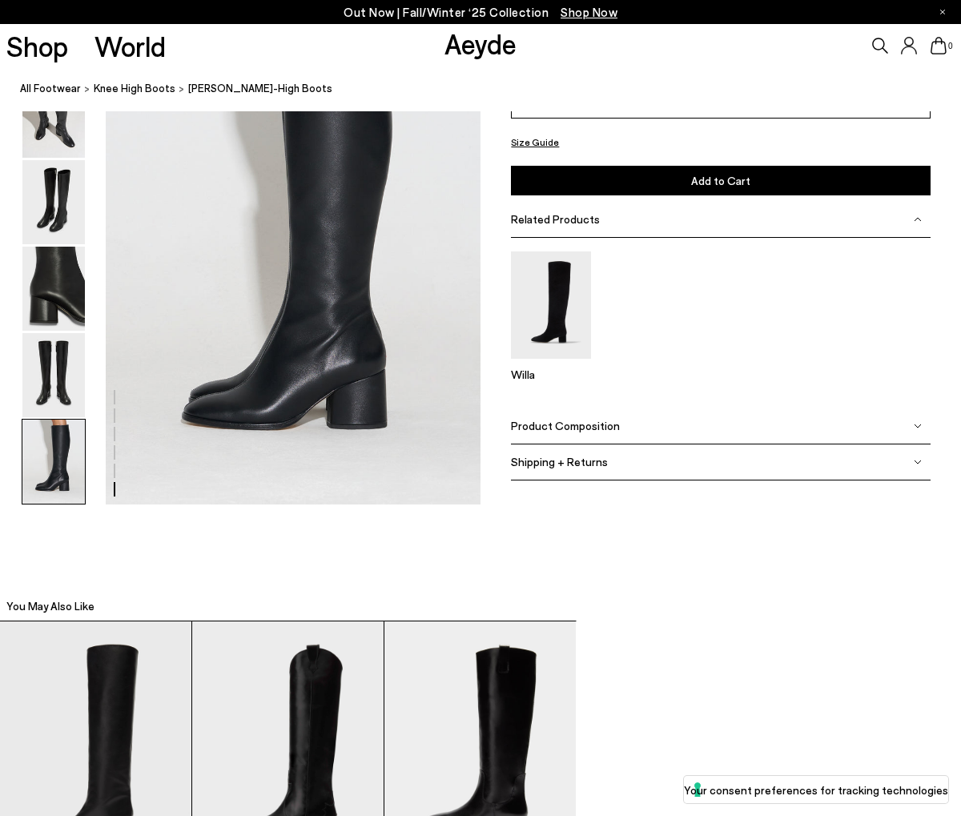
scroll to position [2622, 0]
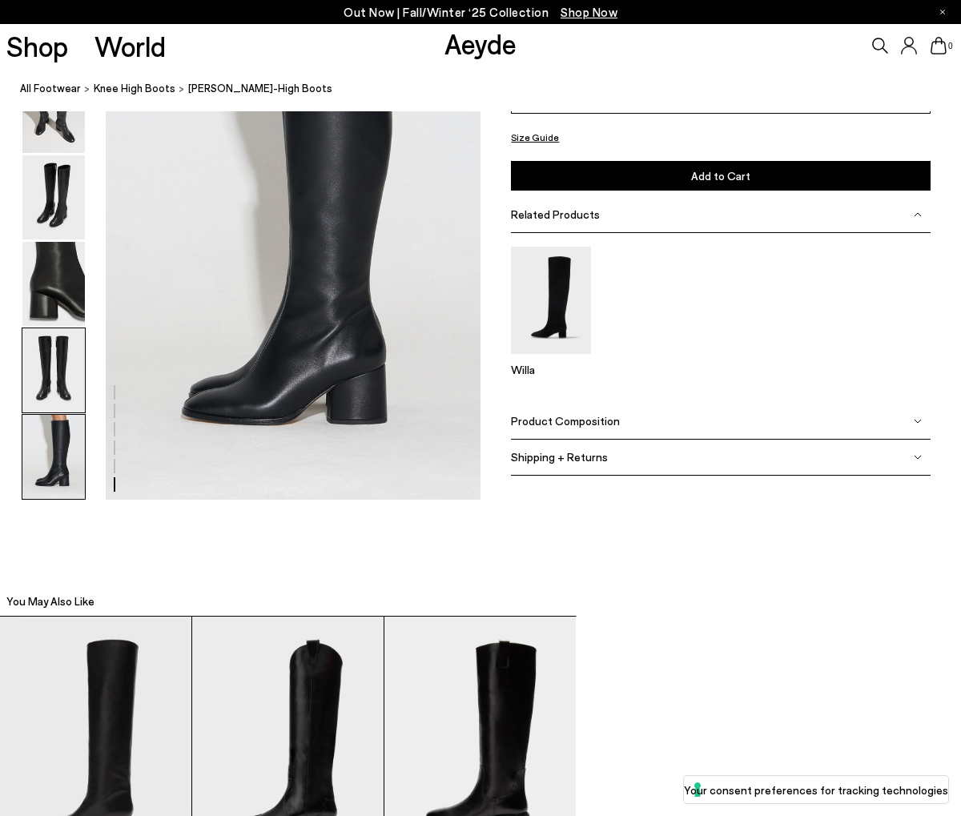
click at [57, 348] on img at bounding box center [53, 370] width 62 height 84
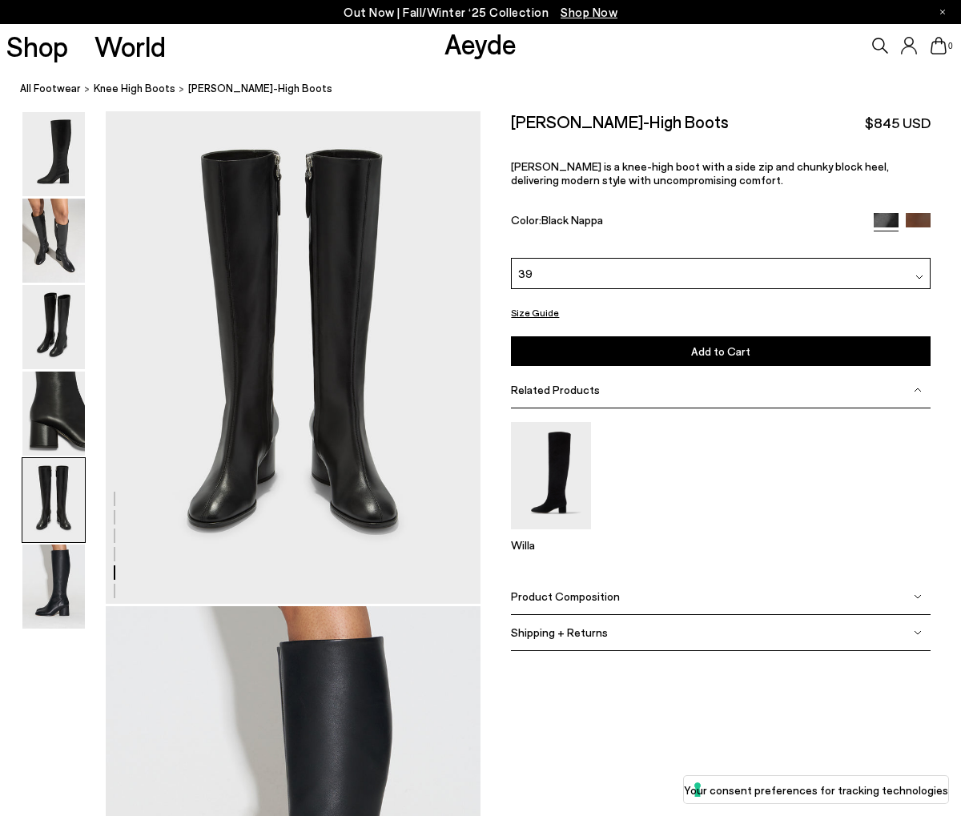
scroll to position [2010, 0]
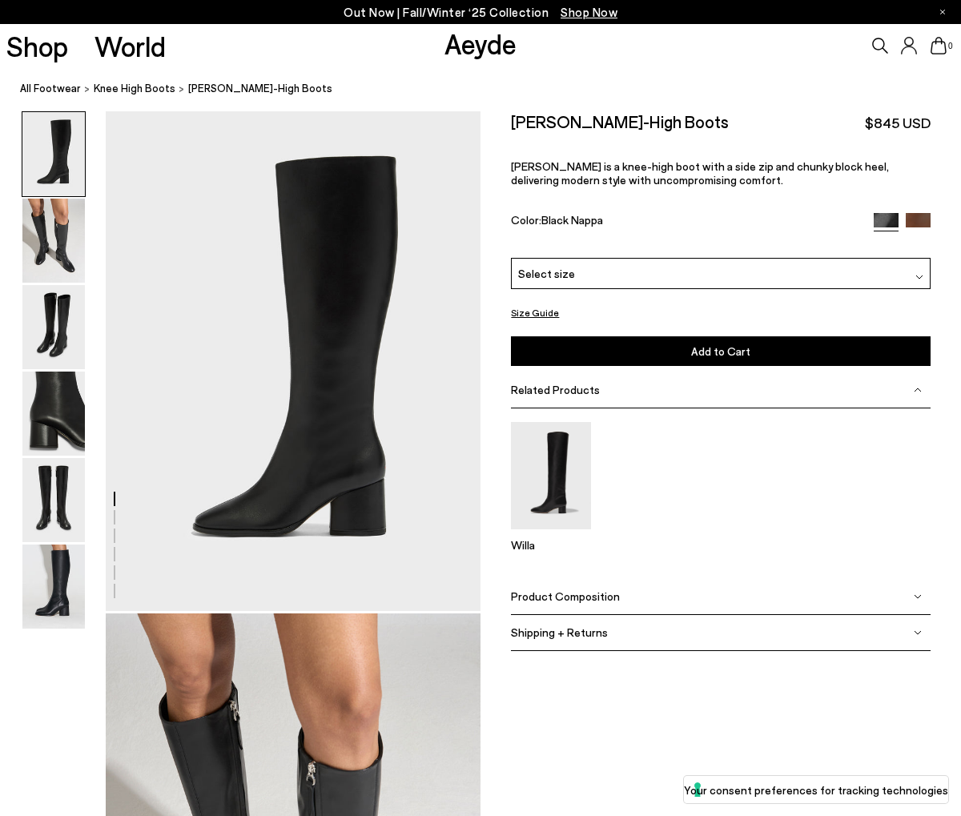
click at [612, 276] on div "Select size" at bounding box center [720, 273] width 419 height 31
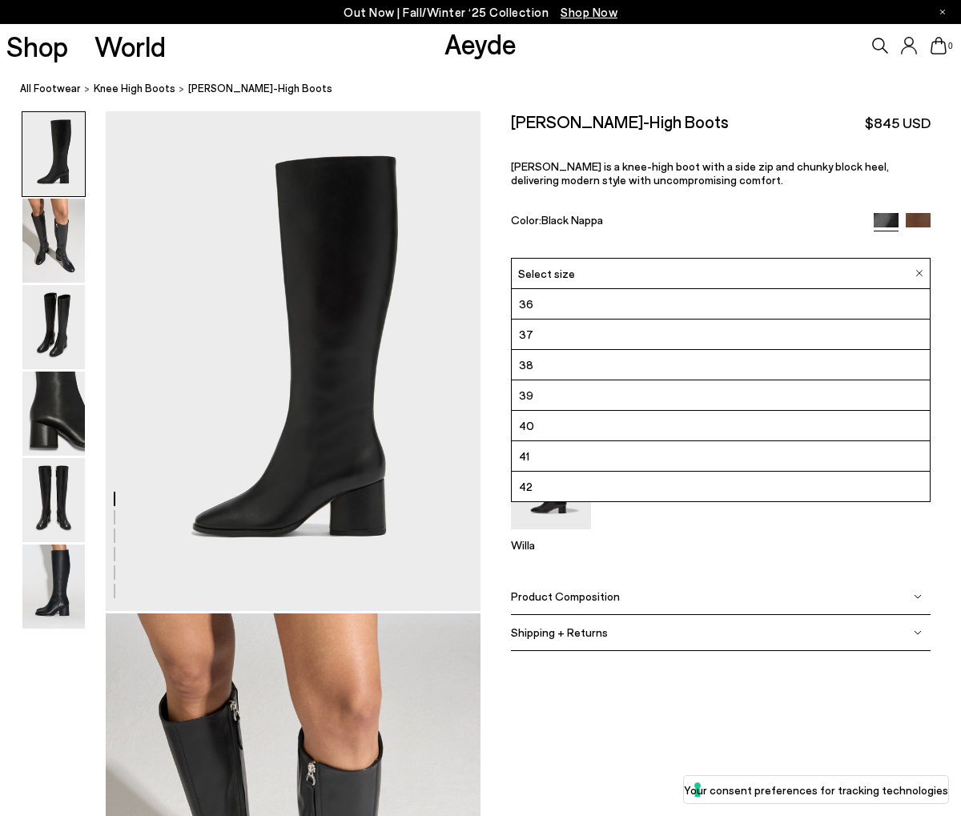
click at [535, 399] on li "39" at bounding box center [720, 395] width 417 height 30
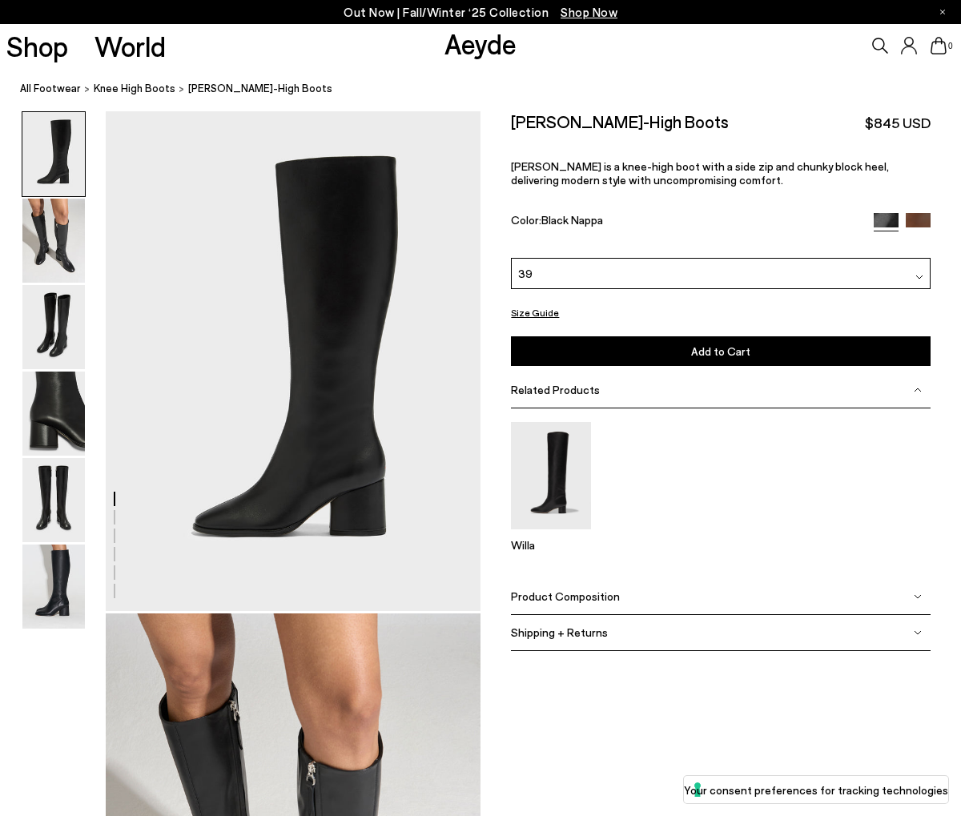
click at [725, 356] on span "Add to Cart" at bounding box center [720, 351] width 59 height 14
